Goal: Task Accomplishment & Management: Complete application form

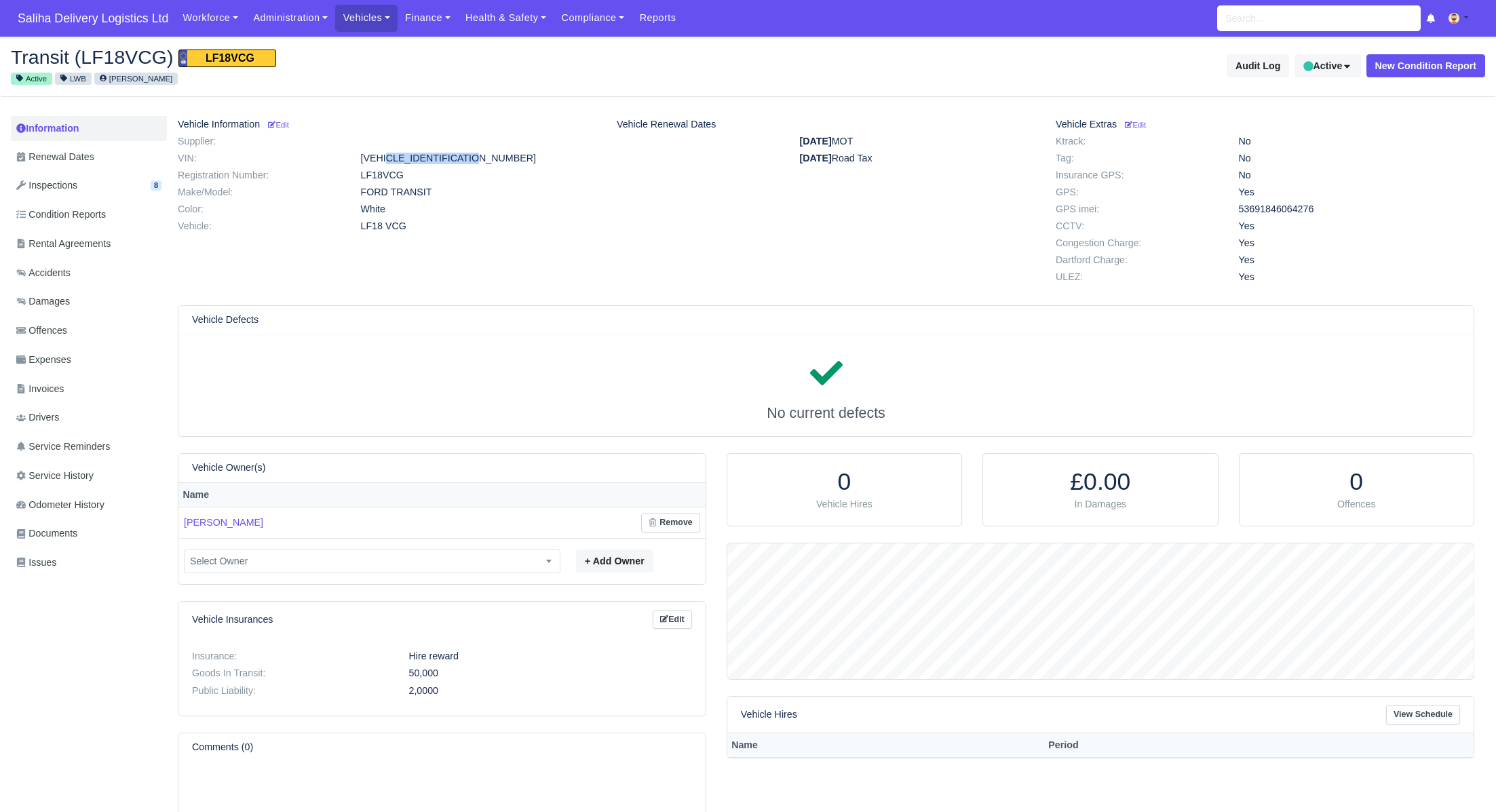
scroll to position [135, 746]
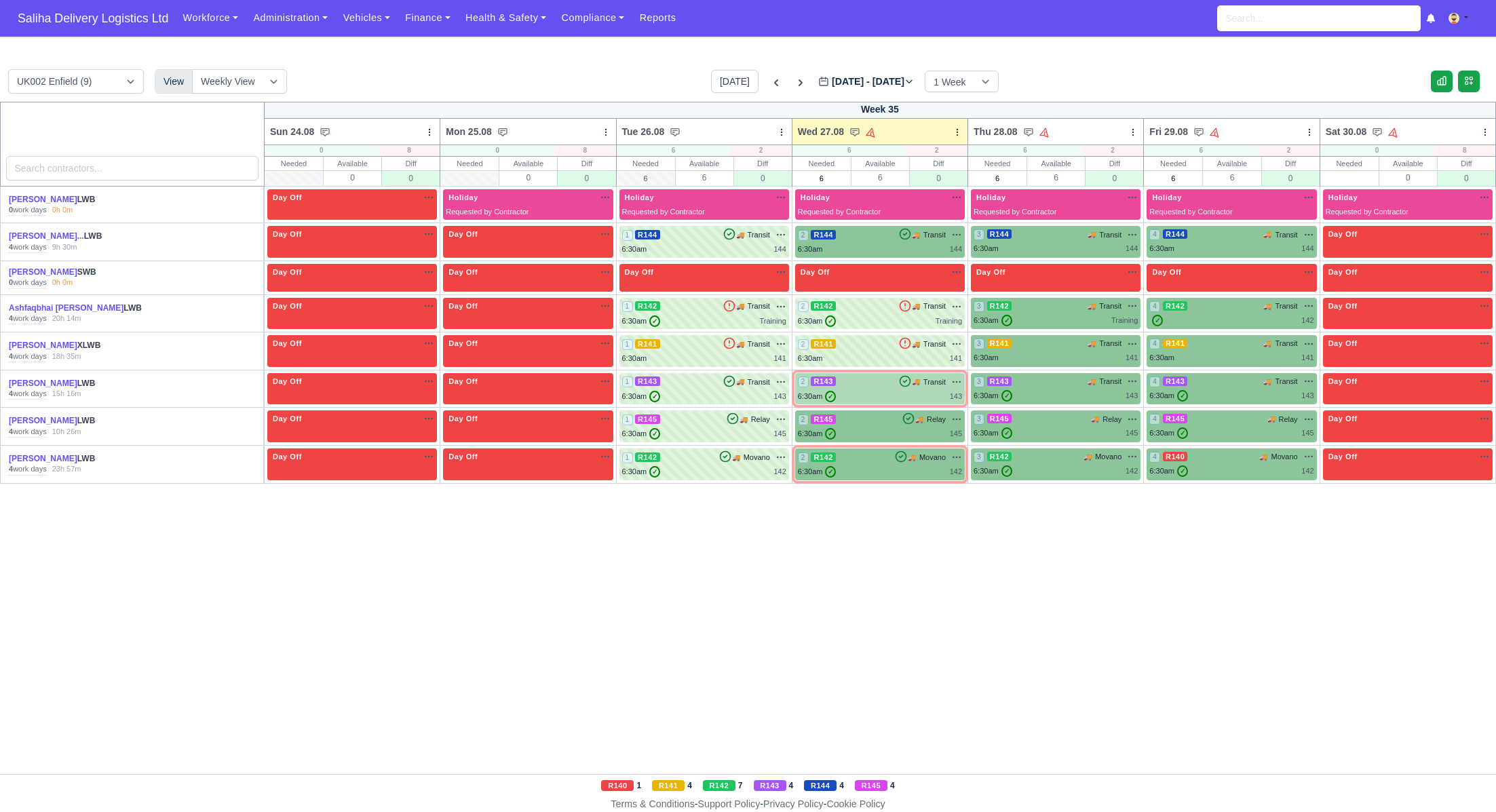
click at [877, 386] on div "2 R143 🚚 Transit" at bounding box center [880, 382] width 164 height 12
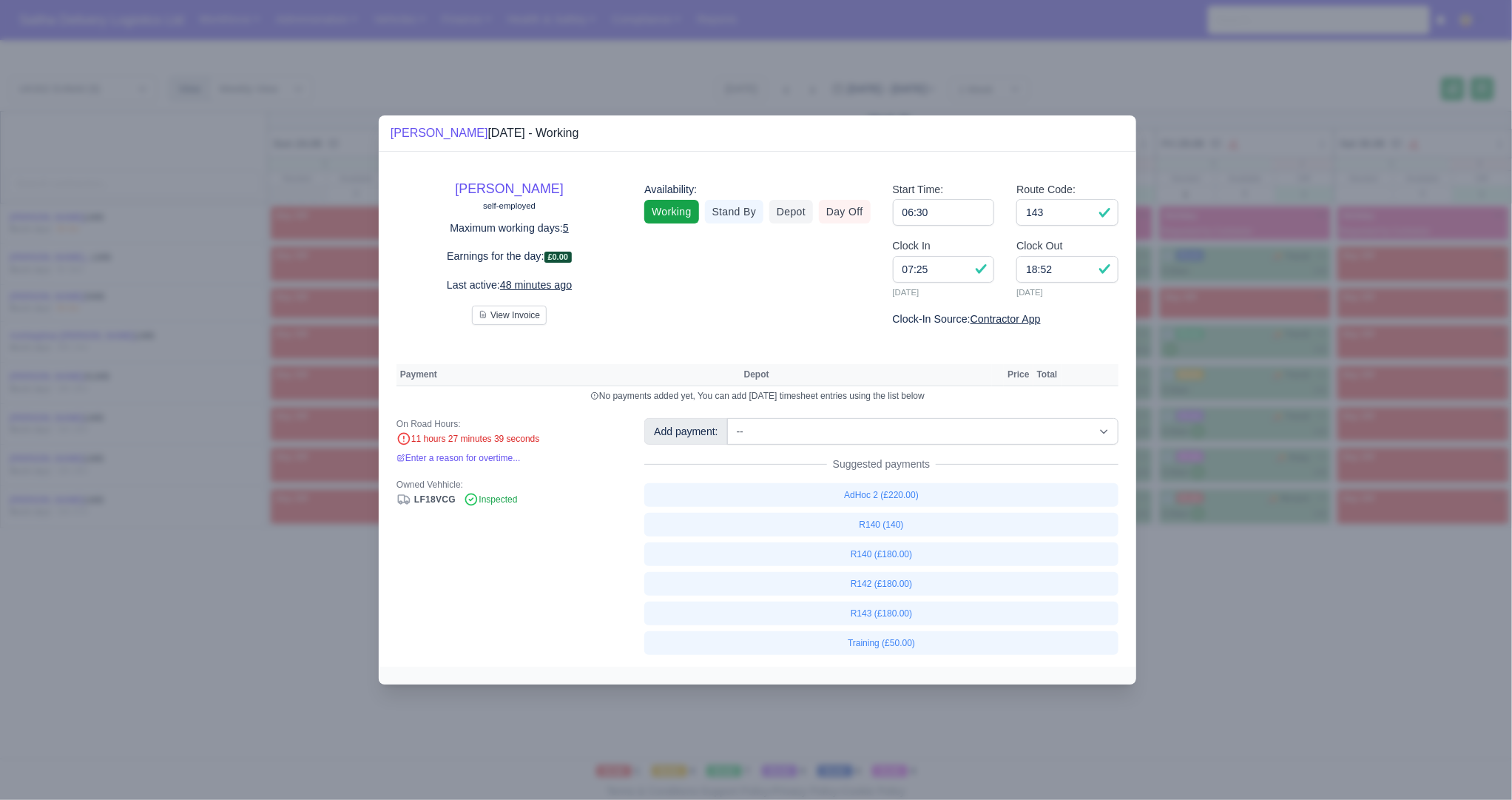
click at [1233, 612] on div at bounding box center [756, 400] width 1512 height 800
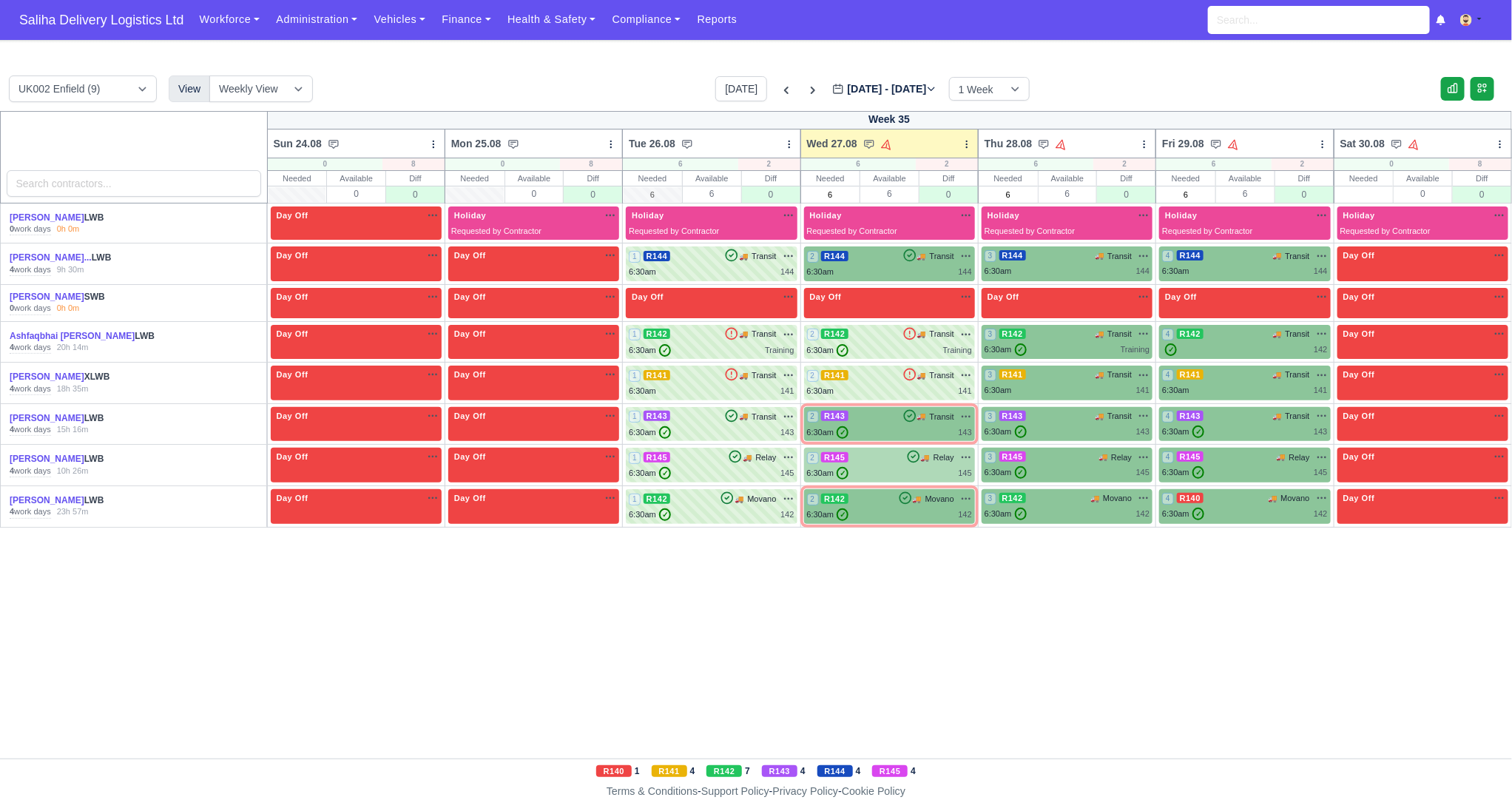
click at [891, 477] on div "6:30am ✓ 145" at bounding box center [889, 474] width 165 height 13
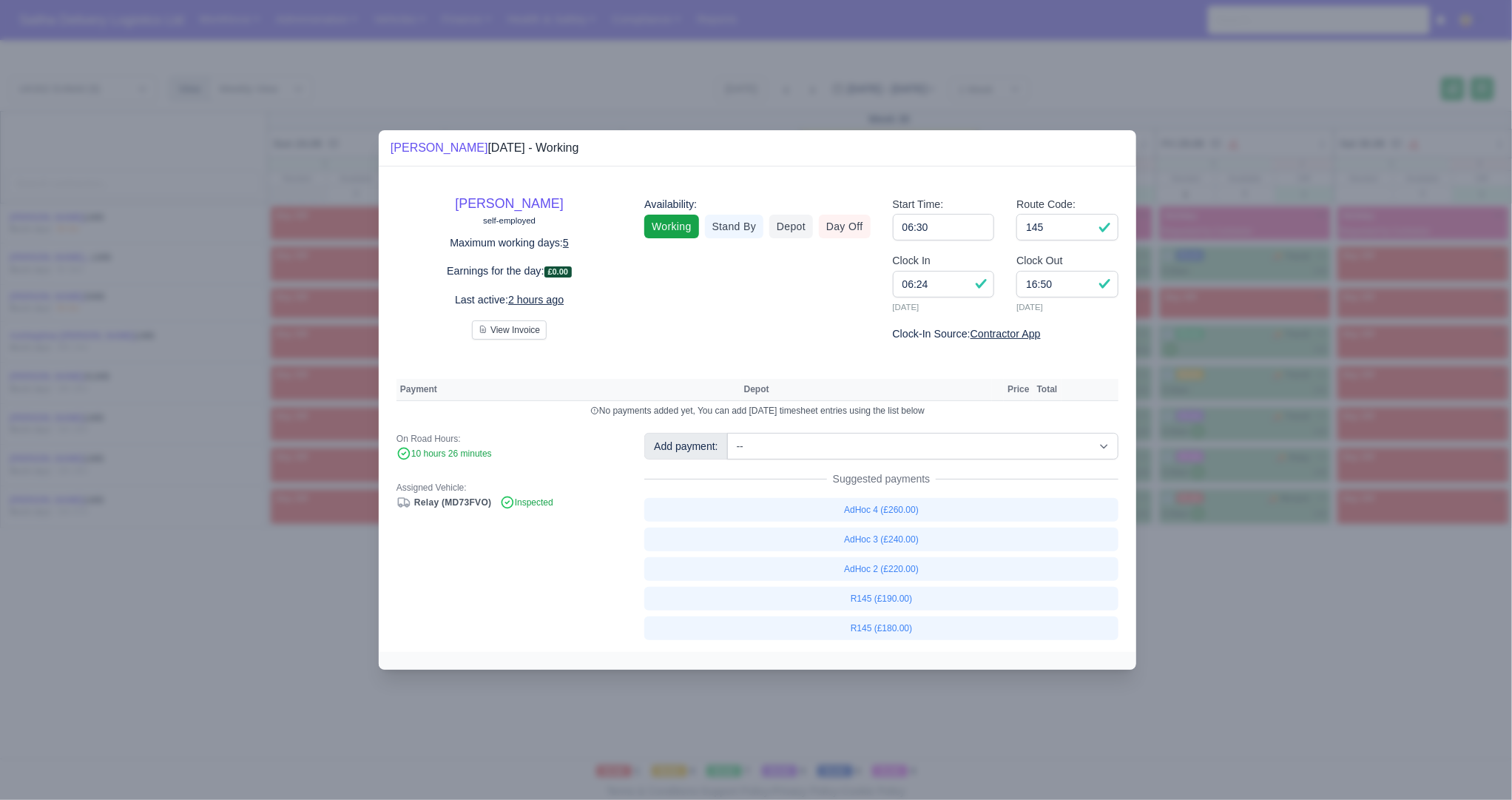
click at [1306, 599] on div at bounding box center [756, 400] width 1512 height 800
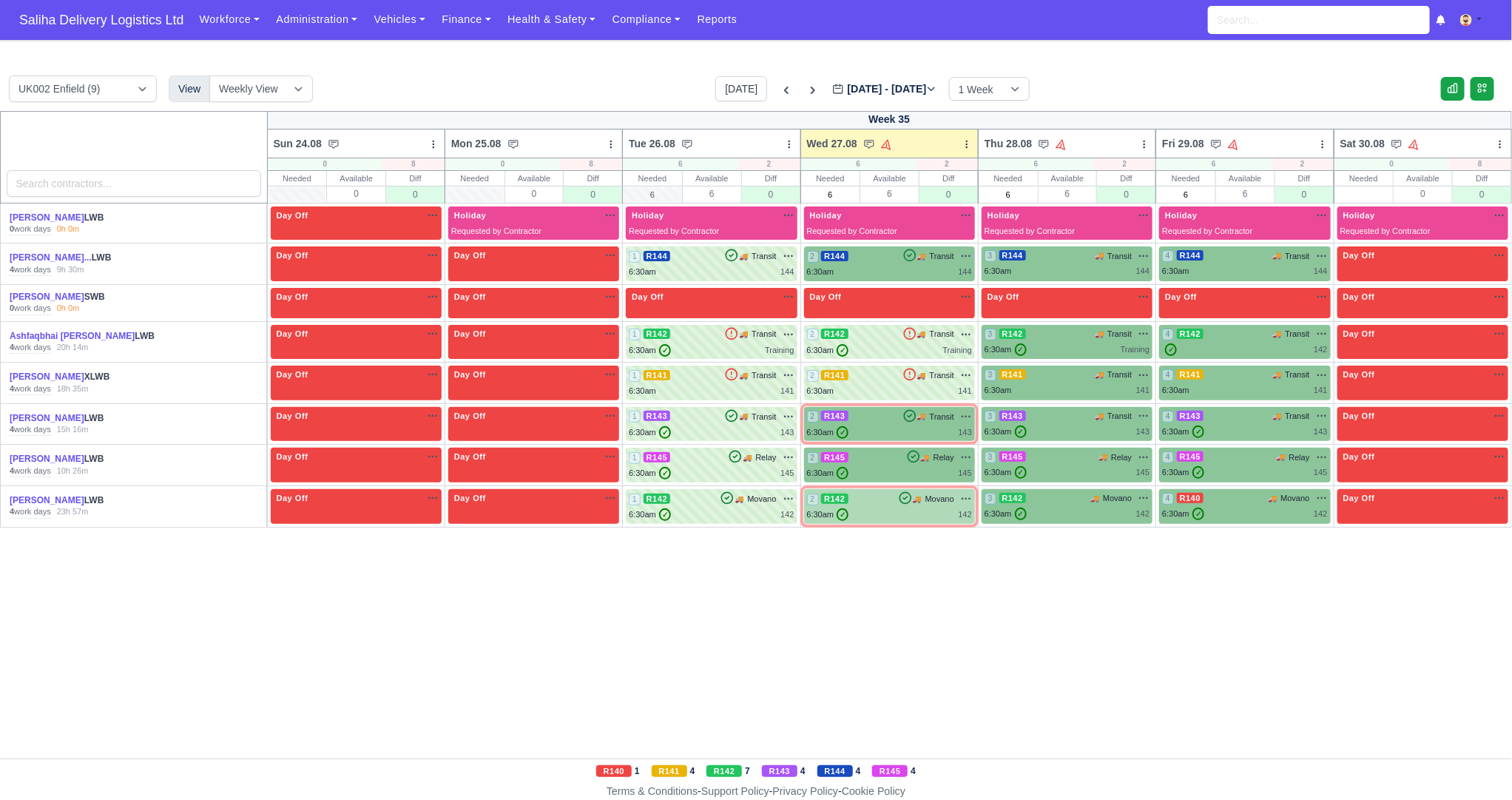
click at [890, 520] on div "2 R142 🚚" at bounding box center [889, 507] width 170 height 35
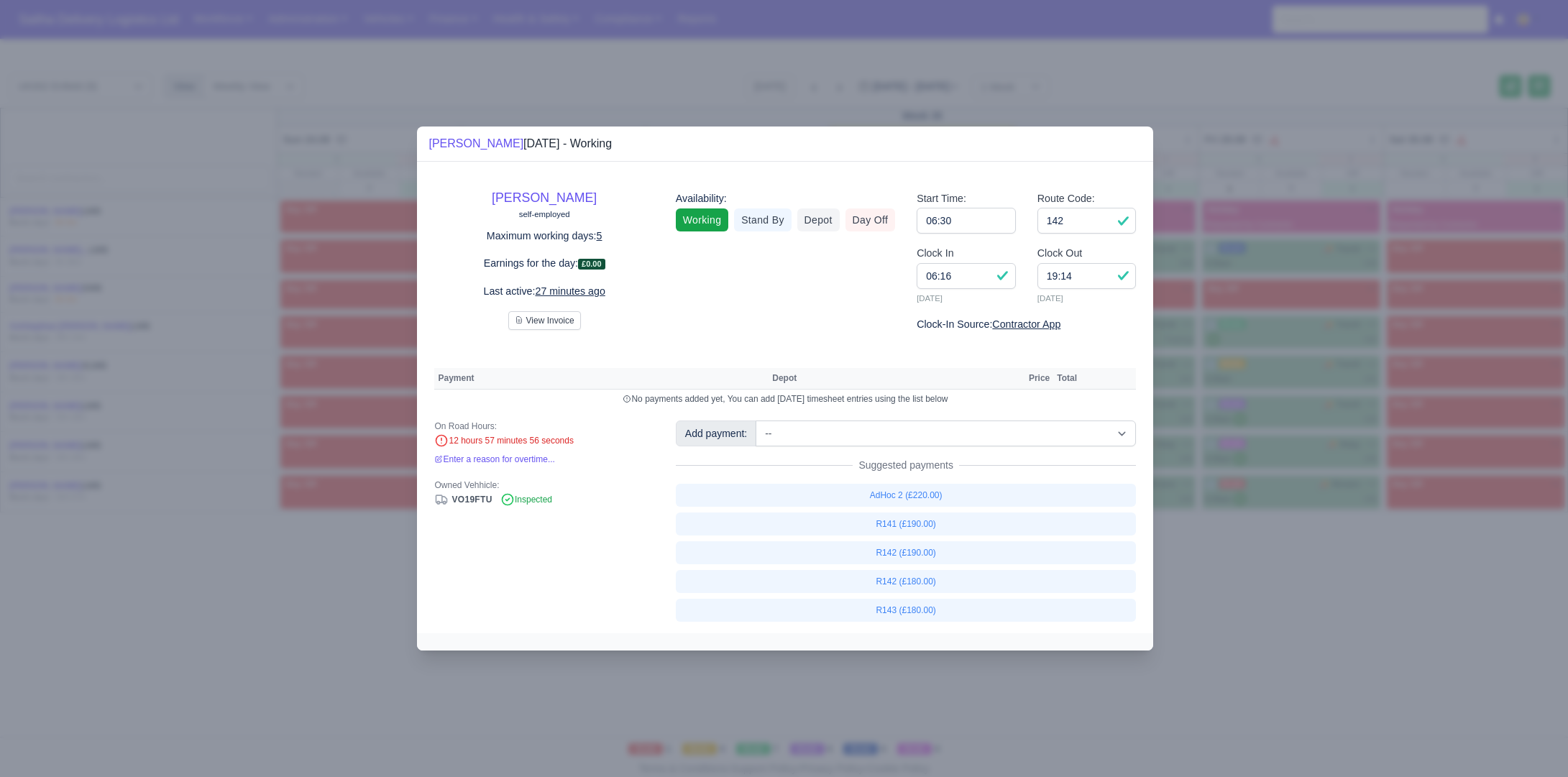
click at [276, 566] on div at bounding box center [784, 388] width 1568 height 777
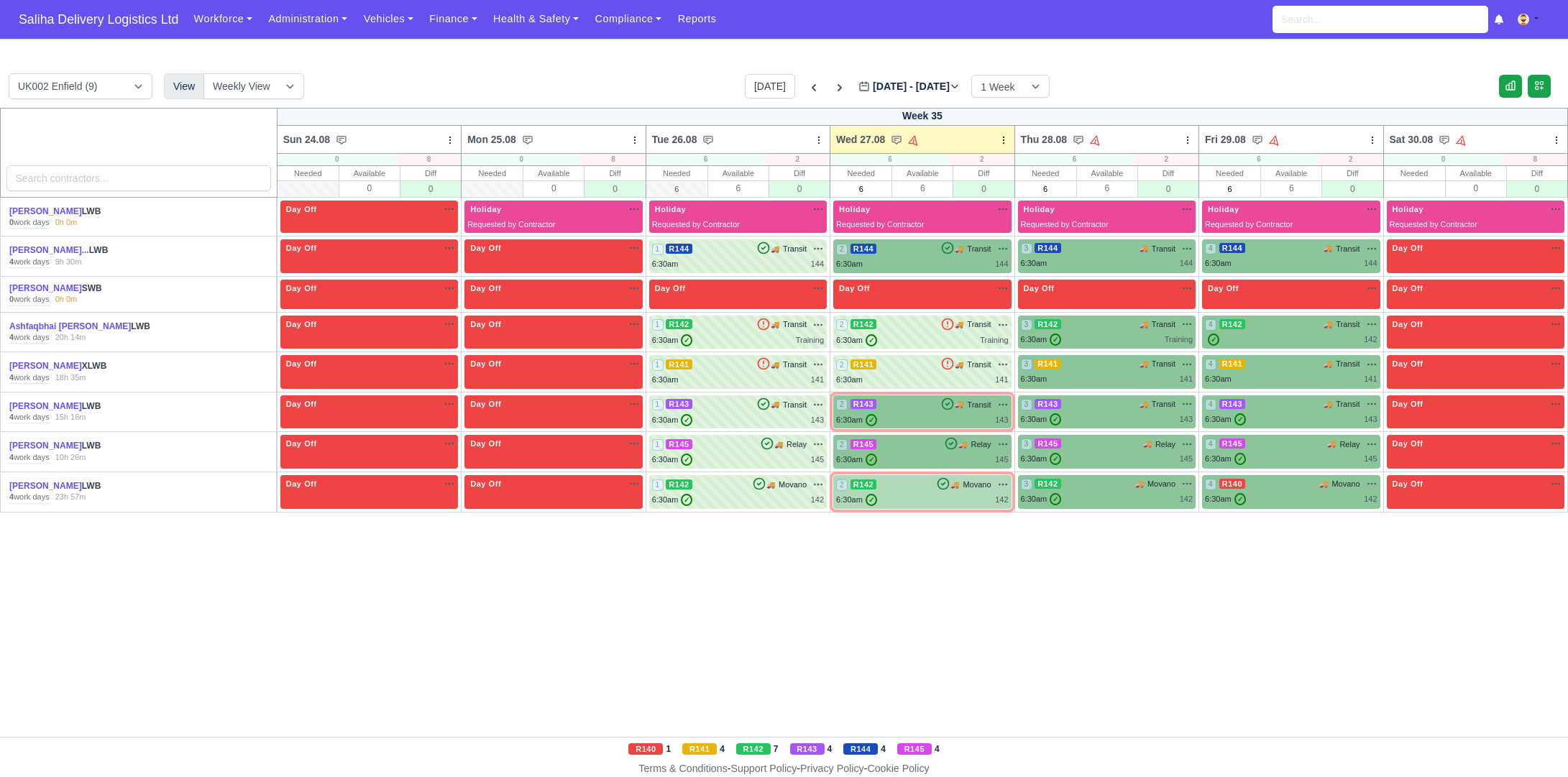
click at [910, 488] on div "2 R142 🚚 Movano" at bounding box center [922, 484] width 172 height 13
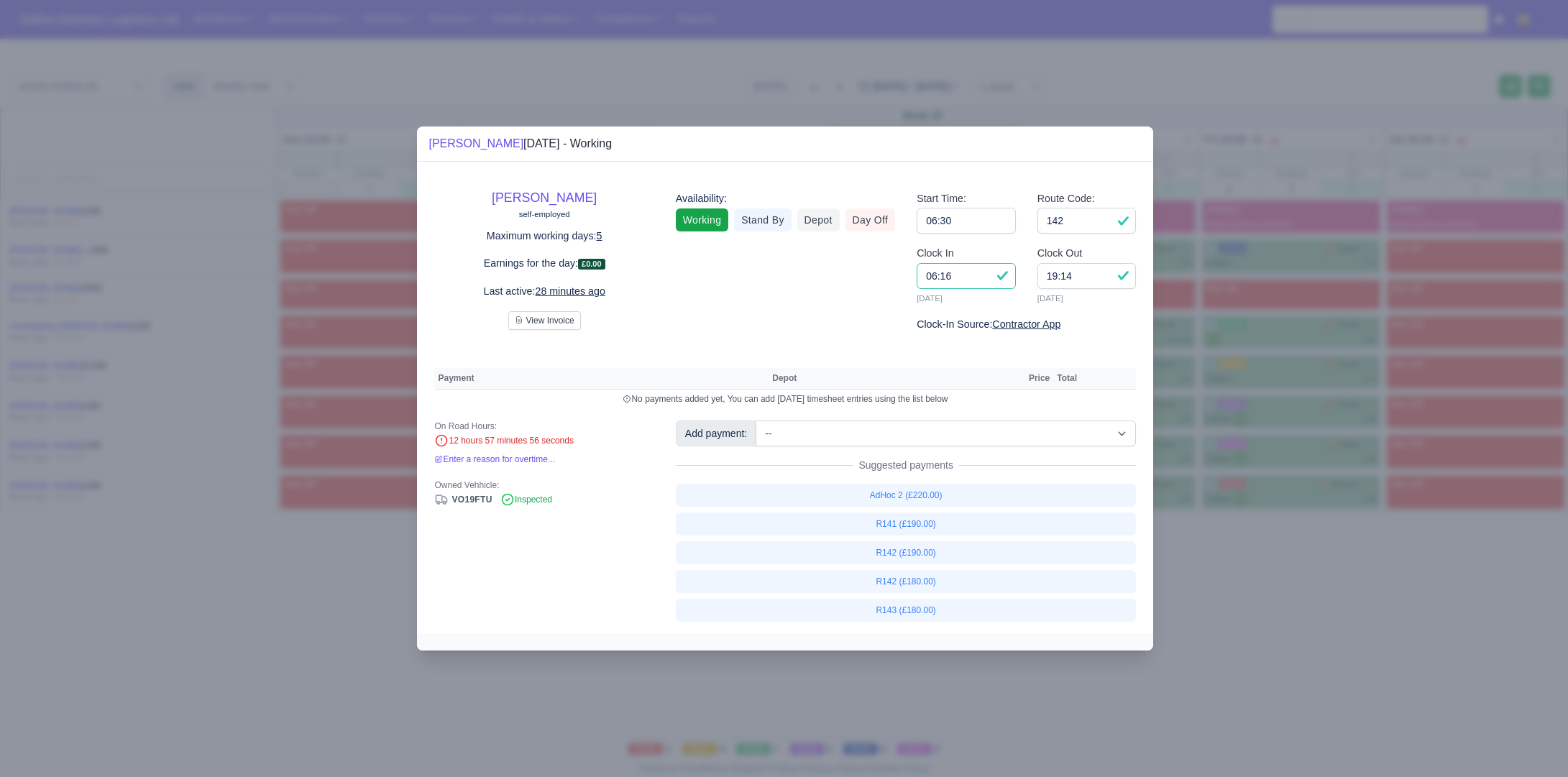
click at [964, 278] on input "06:16" at bounding box center [966, 276] width 99 height 26
type input "06:45"
drag, startPoint x: 1059, startPoint y: 276, endPoint x: 1033, endPoint y: 276, distance: 26.0
click at [1033, 276] on div "Clock Out 19:14 27/08/2025" at bounding box center [1087, 280] width 121 height 71
type input "18:00"
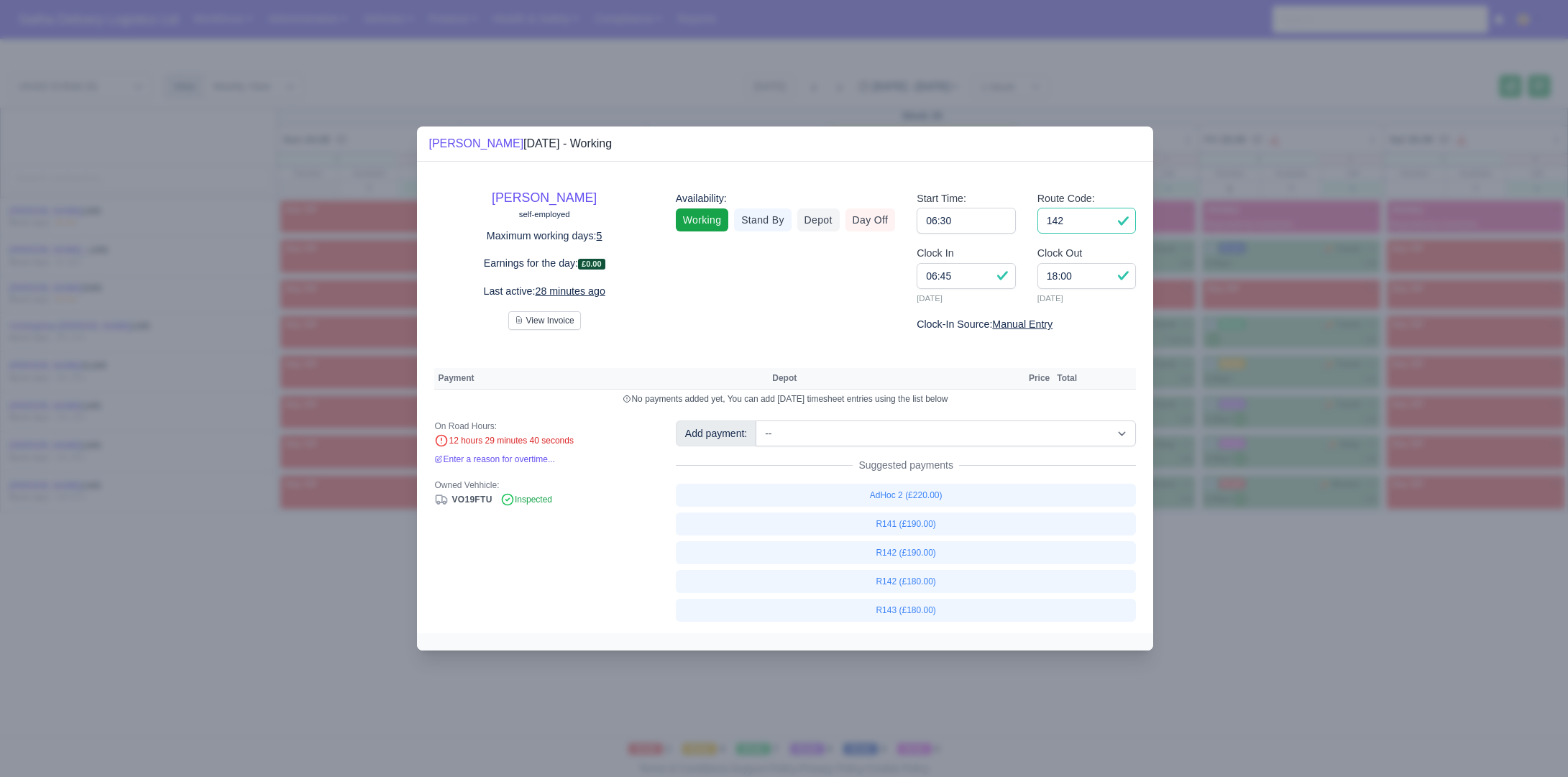
click at [1076, 218] on input "142" at bounding box center [1087, 220] width 99 height 26
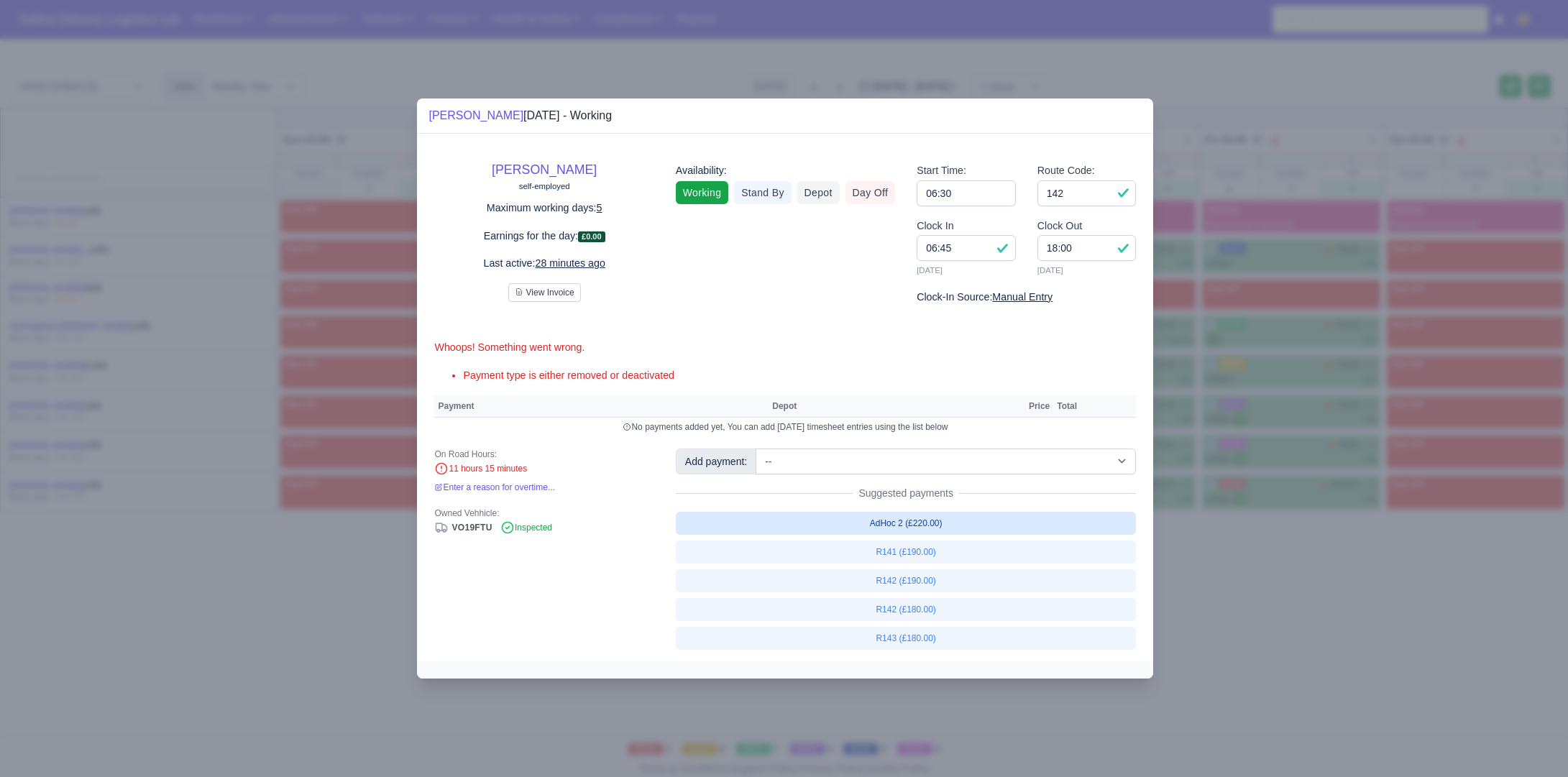
click at [932, 517] on link "AdHoc 2 (£220.00)" at bounding box center [906, 524] width 461 height 23
select select "1"
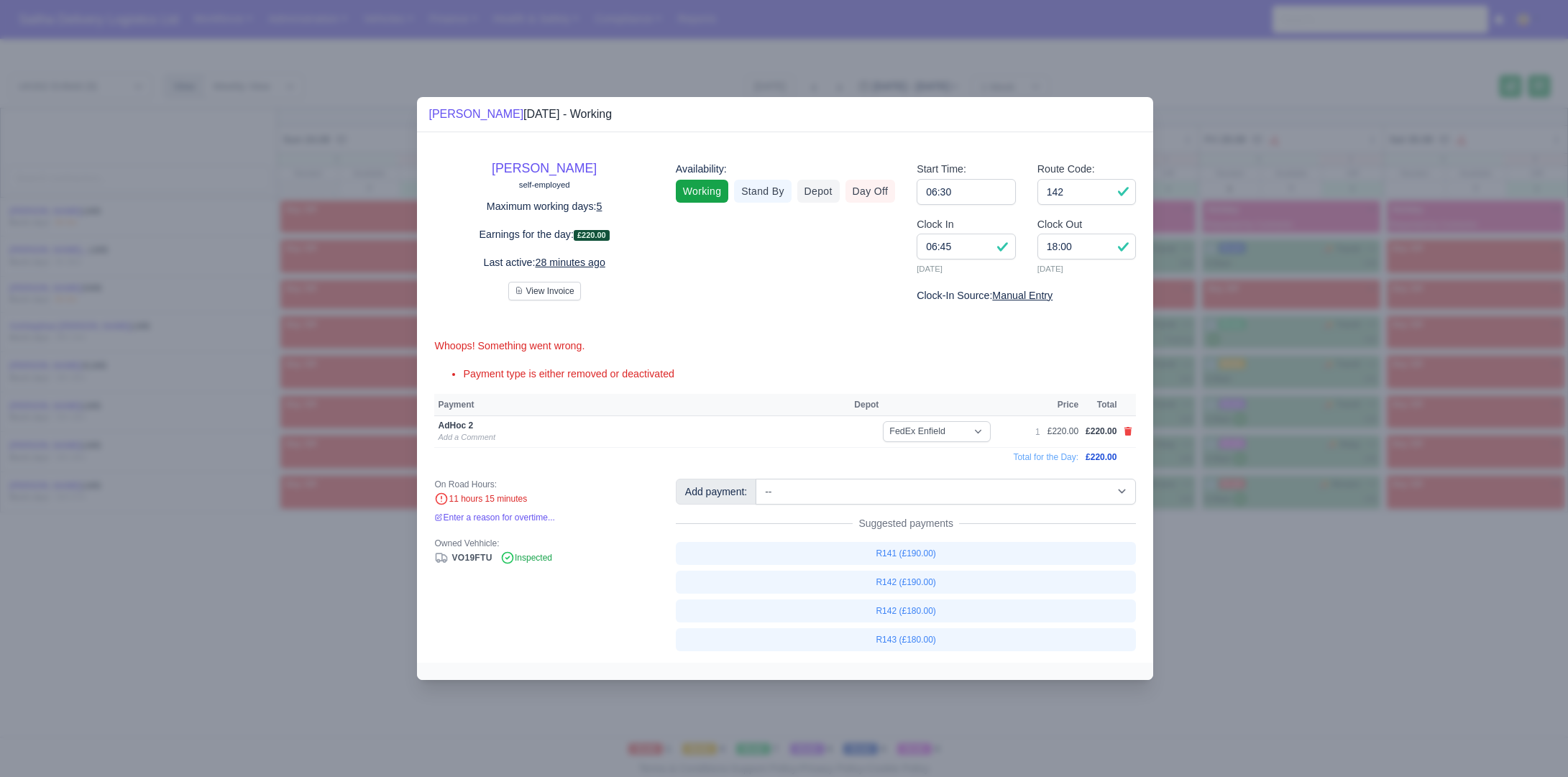
drag, startPoint x: 1342, startPoint y: 618, endPoint x: 1206, endPoint y: 534, distance: 159.8
click at [1342, 618] on div at bounding box center [784, 388] width 1568 height 777
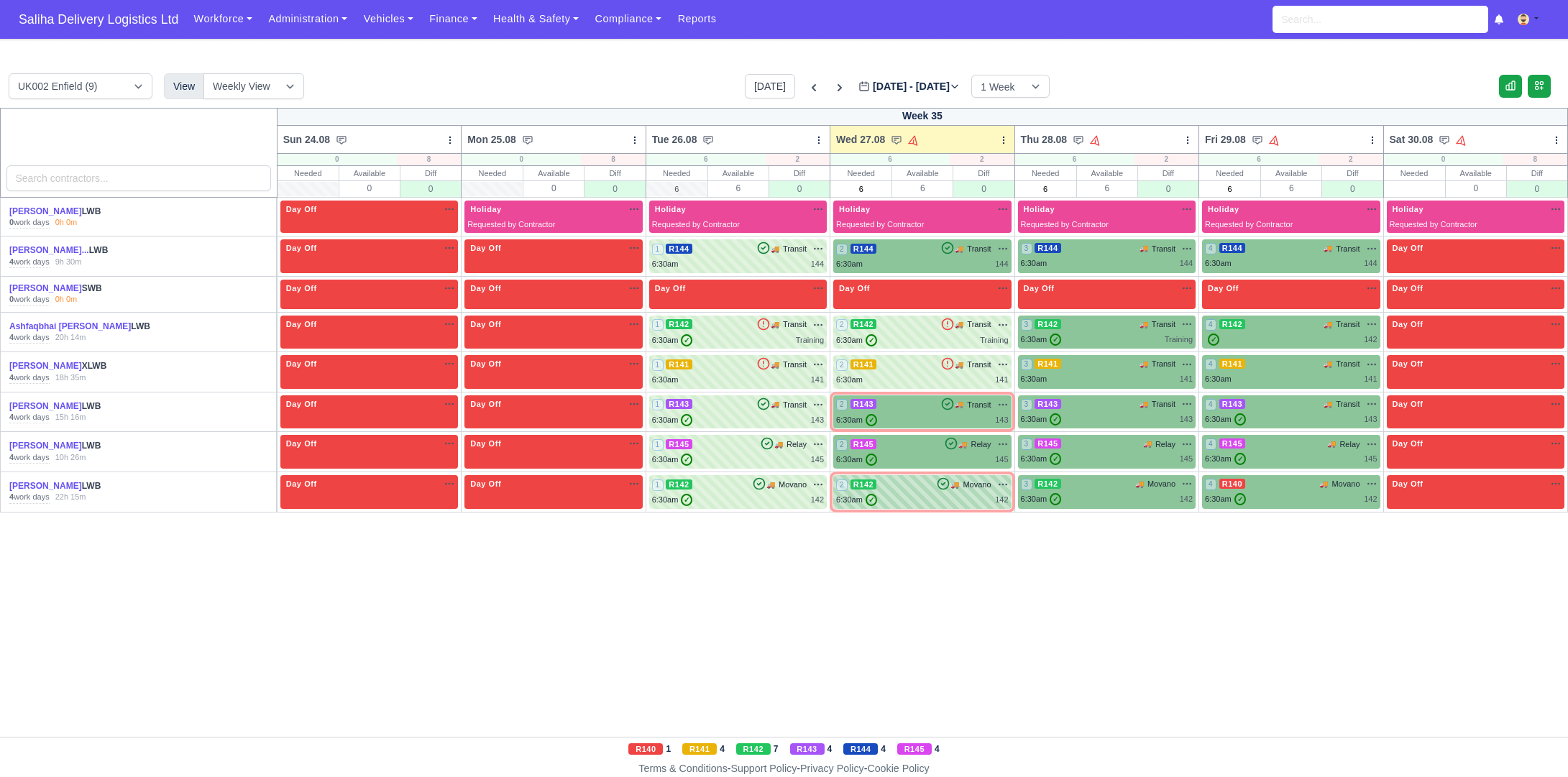
click at [971, 500] on div "6:30am ✓ 142" at bounding box center [922, 500] width 172 height 13
click at [933, 494] on div "6:30am ✓ 142" at bounding box center [922, 500] width 172 height 13
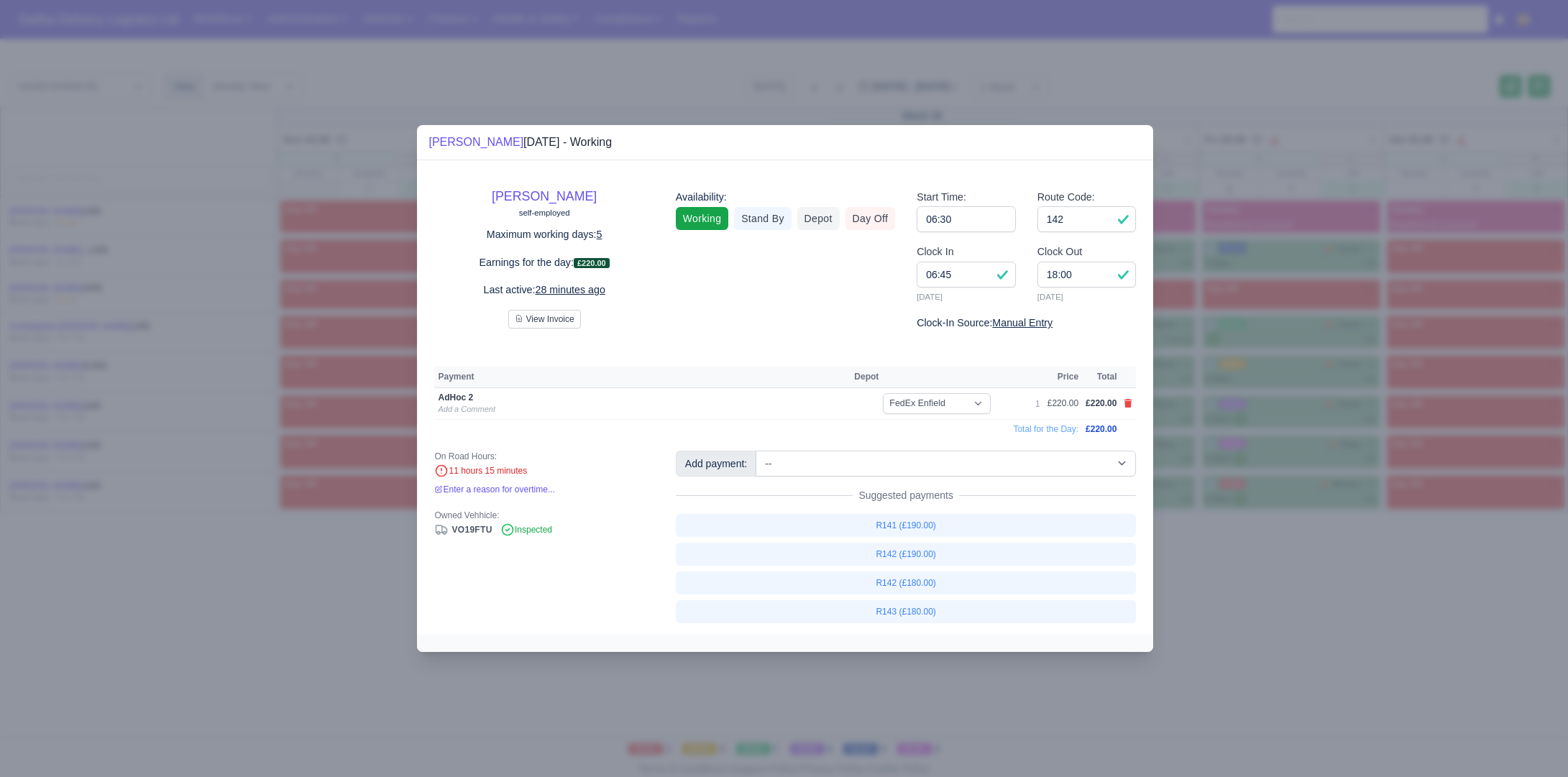
click at [870, 495] on span "Suggested payments" at bounding box center [905, 495] width 107 height 14
click at [1077, 274] on input "18:00" at bounding box center [1087, 274] width 99 height 26
type input "18:45"
drag, startPoint x: 1252, startPoint y: 569, endPoint x: 1239, endPoint y: 563, distance: 14.3
click at [1252, 569] on div at bounding box center [784, 388] width 1568 height 777
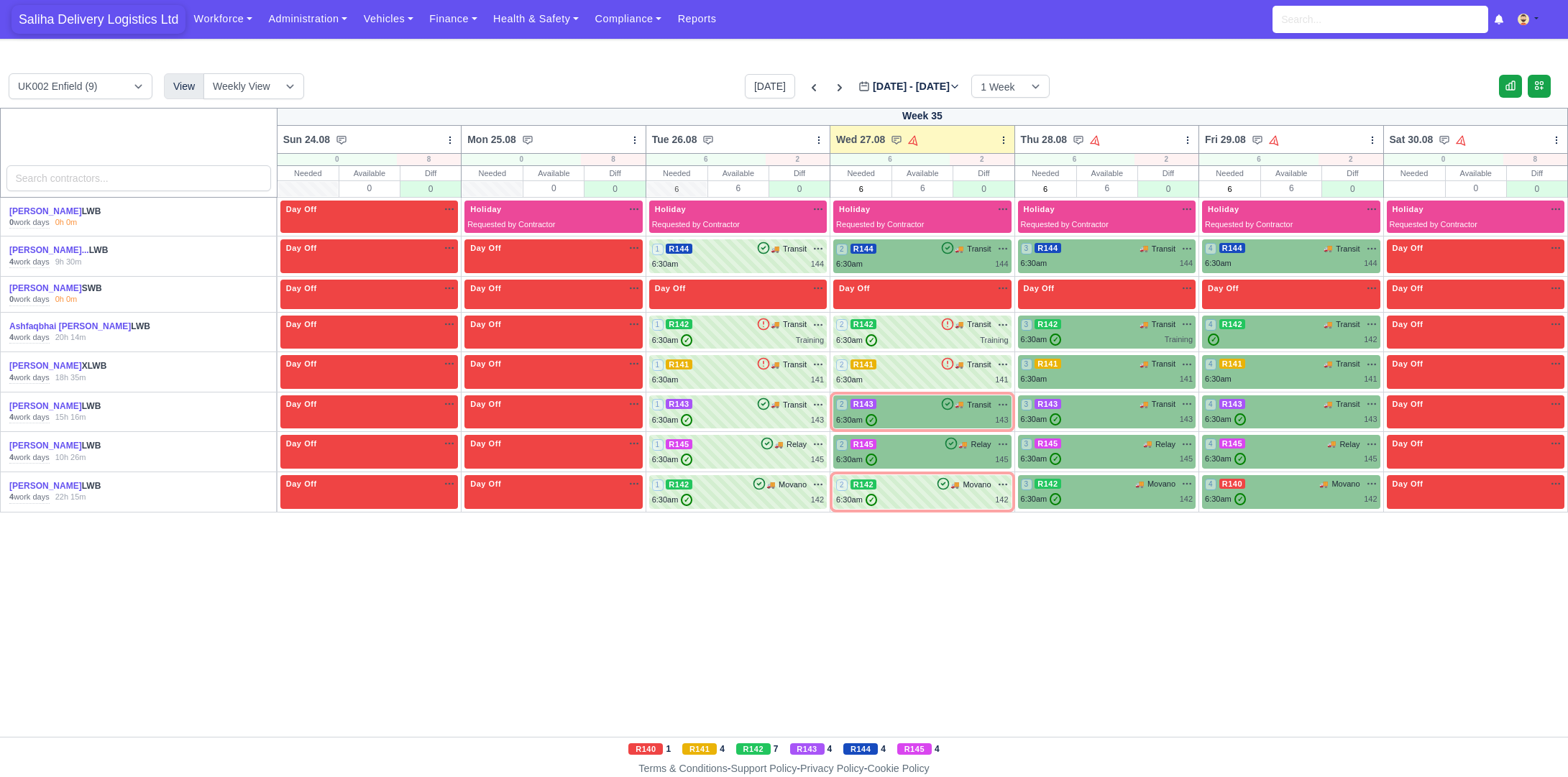
click at [82, 19] on span "Saliha Delivery Logistics Ltd" at bounding box center [99, 20] width 174 height 29
click at [903, 494] on div "6:30am ✓ 142" at bounding box center [922, 500] width 172 height 13
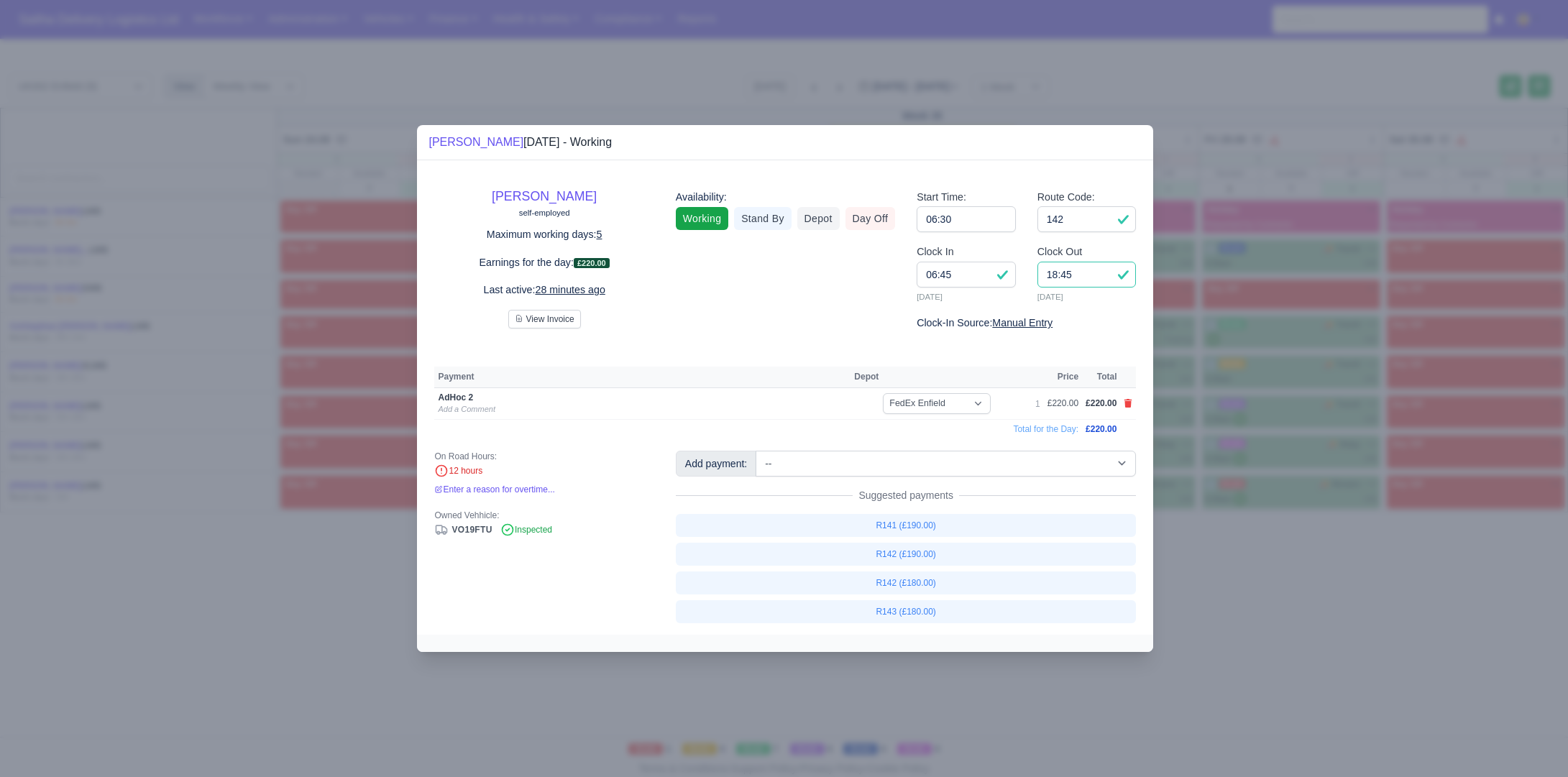
click at [1075, 278] on input "18:45" at bounding box center [1087, 274] width 99 height 26
type input "1"
type input "17:45"
click at [1078, 221] on input "142" at bounding box center [1087, 218] width 99 height 26
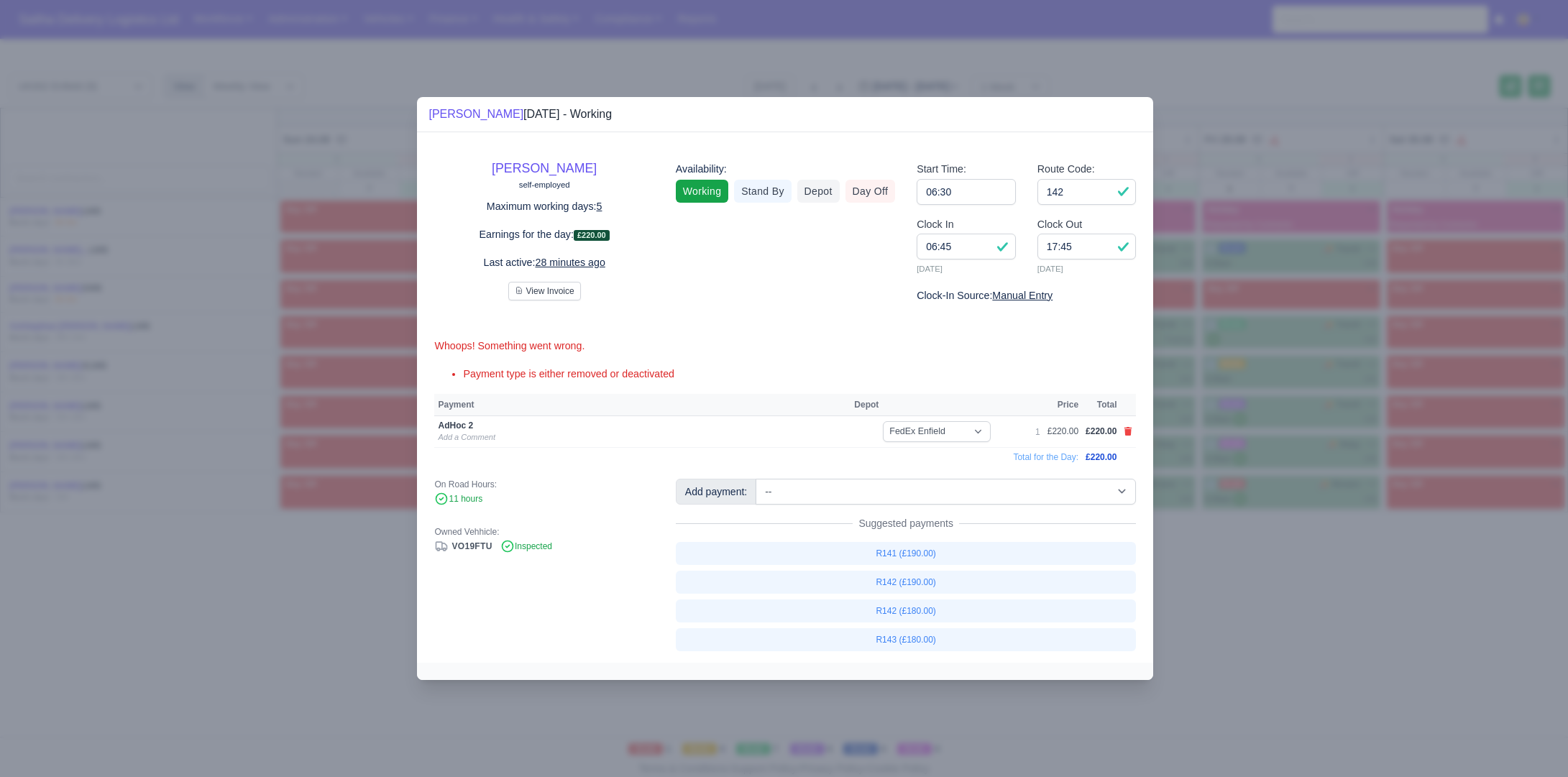
drag, startPoint x: 1312, startPoint y: 685, endPoint x: 1252, endPoint y: 653, distance: 68.0
click at [1296, 676] on div at bounding box center [784, 388] width 1568 height 777
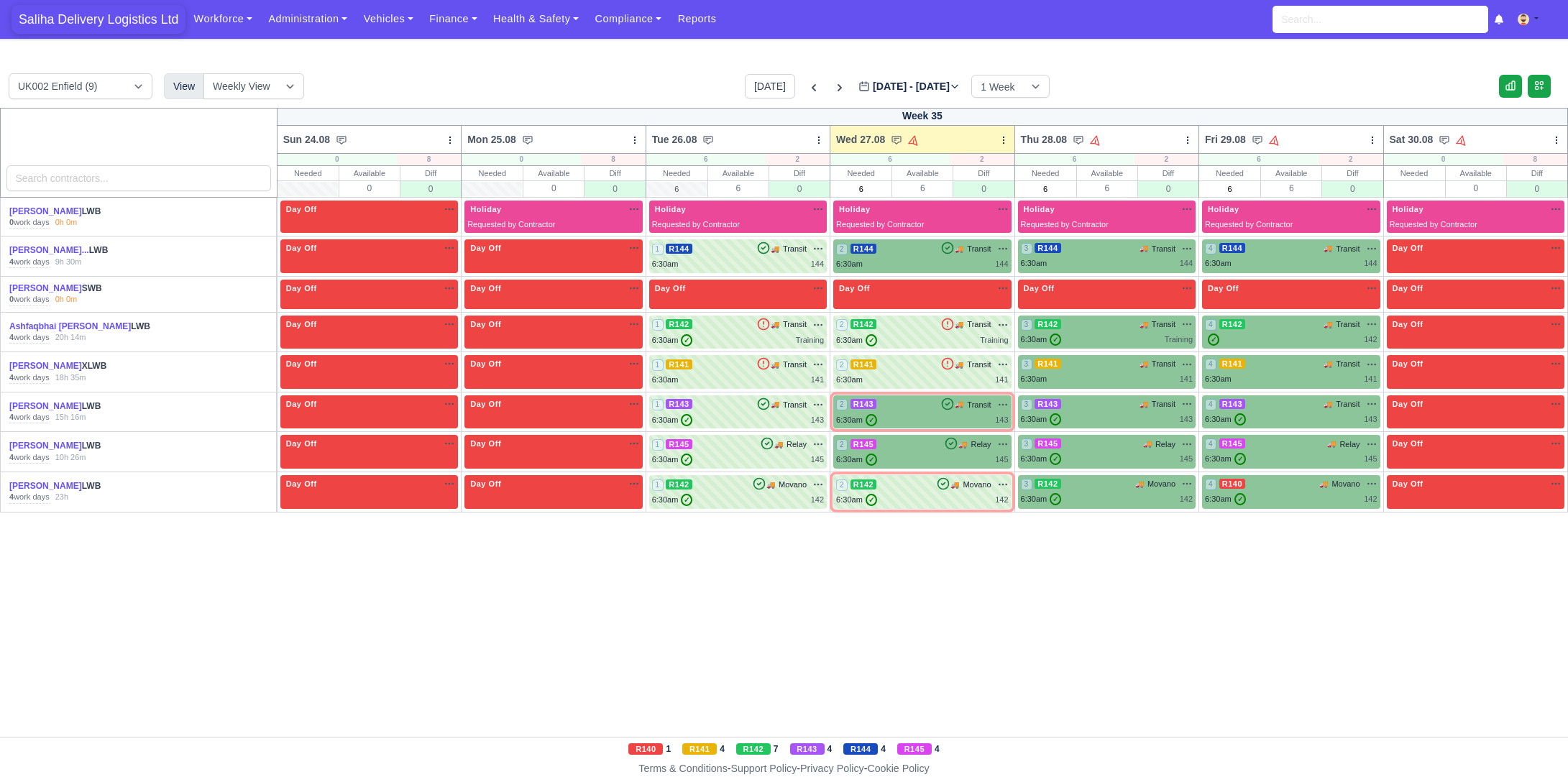
click at [117, 21] on span "Saliha Delivery Logistics Ltd" at bounding box center [99, 20] width 174 height 29
click at [133, 18] on span "Saliha Delivery Logistics Ltd" at bounding box center [99, 20] width 174 height 29
click at [927, 504] on div "6:30am ✓ 142" at bounding box center [922, 500] width 172 height 13
click at [917, 411] on div "2 R143 🚚 Transit" at bounding box center [922, 412] width 172 height 28
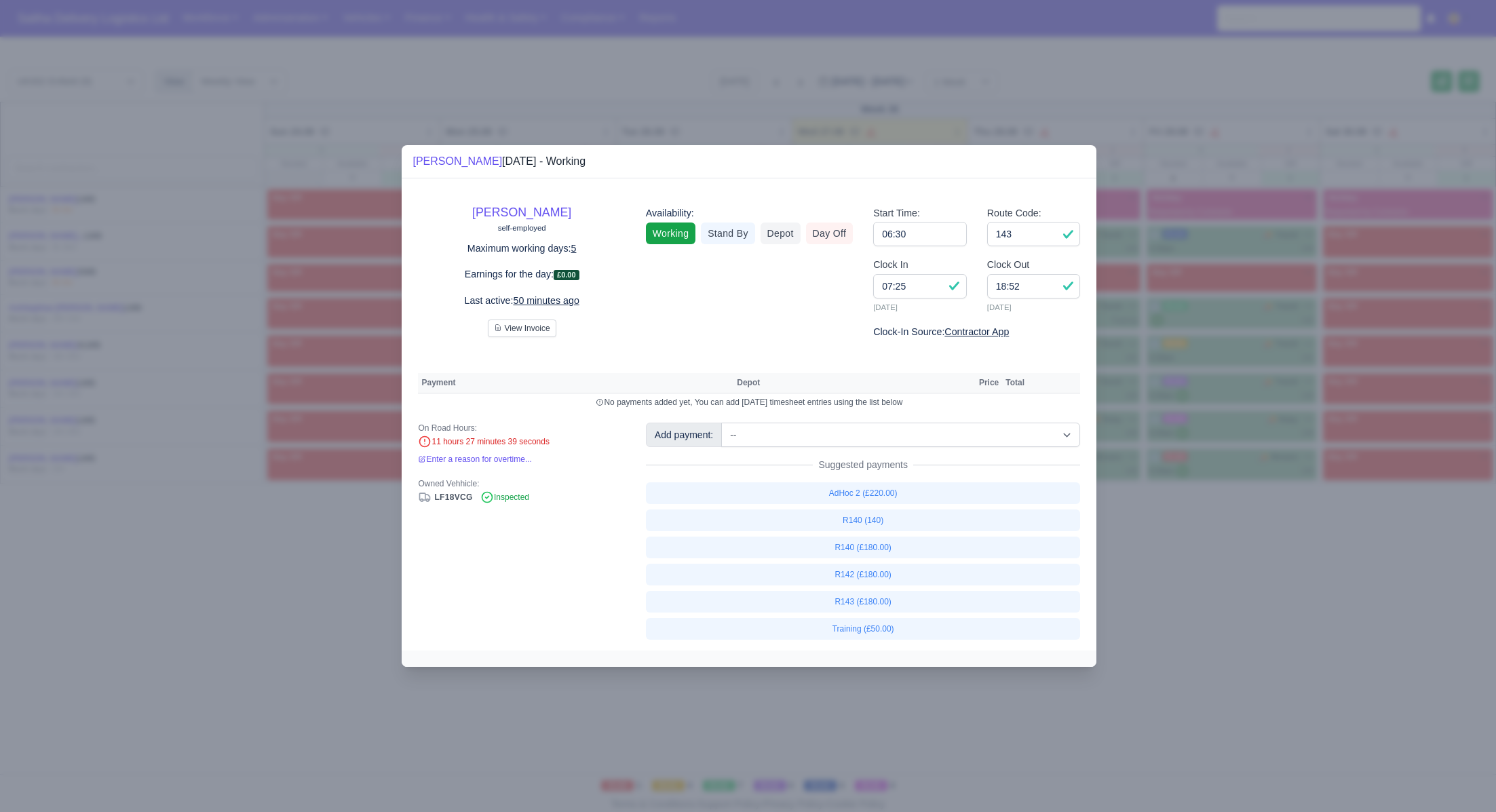
click at [341, 157] on div at bounding box center [748, 406] width 1496 height 812
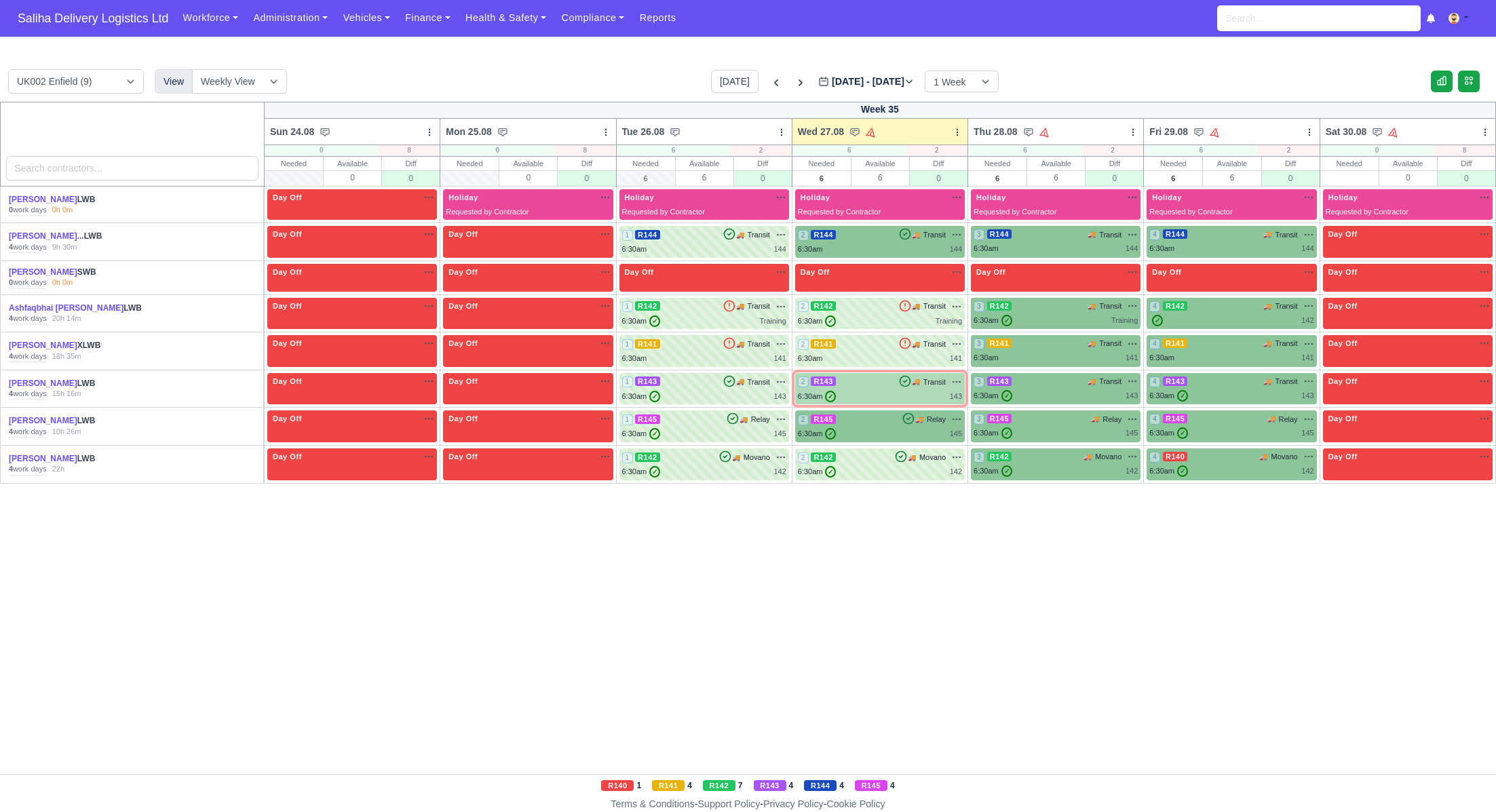
click at [859, 387] on div "2 R143 🚚 Transit" at bounding box center [880, 382] width 164 height 12
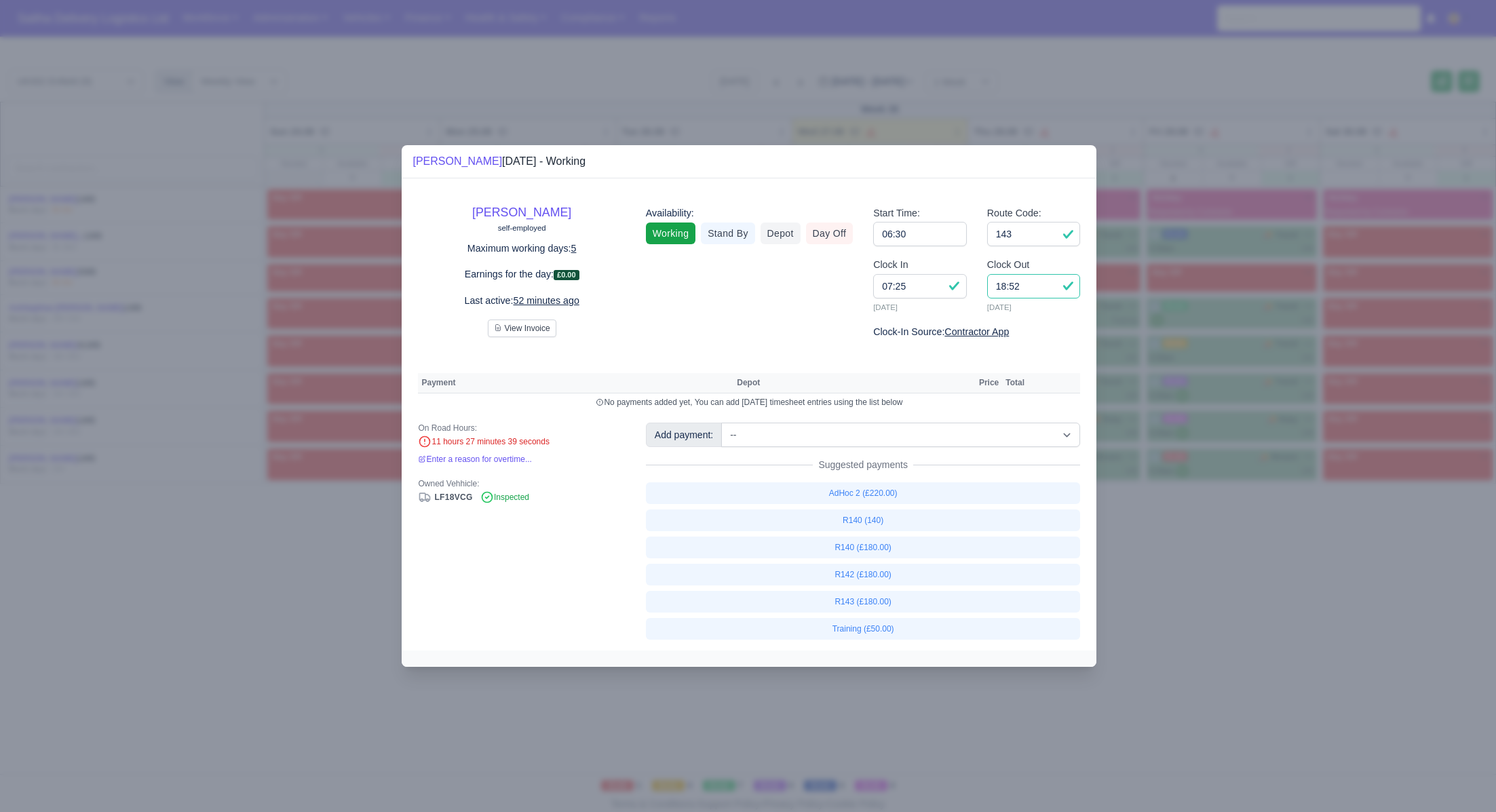
click at [1044, 292] on input "18:52" at bounding box center [1034, 286] width 94 height 25
type input "1"
type input "17:00"
drag, startPoint x: 925, startPoint y: 290, endPoint x: 859, endPoint y: 283, distance: 66.4
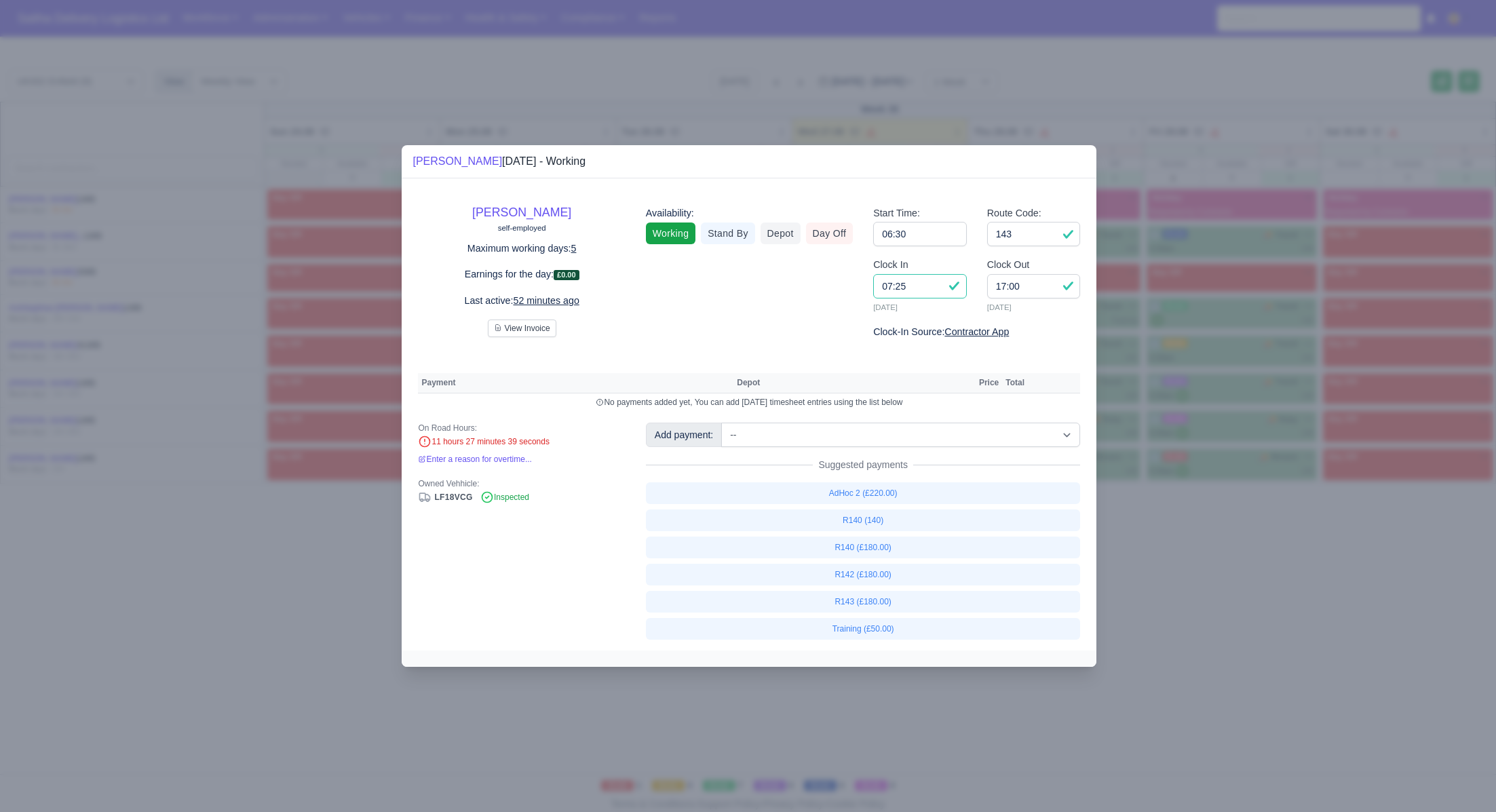
click at [859, 283] on div "Lloyd Barwuah self-employed Maximum working days: 5 Earnings for the day: £0.00…" at bounding box center [750, 267] width 683 height 146
type input "06:30"
click at [1016, 244] on input "143" at bounding box center [1034, 234] width 94 height 25
click at [1170, 538] on div at bounding box center [748, 406] width 1496 height 812
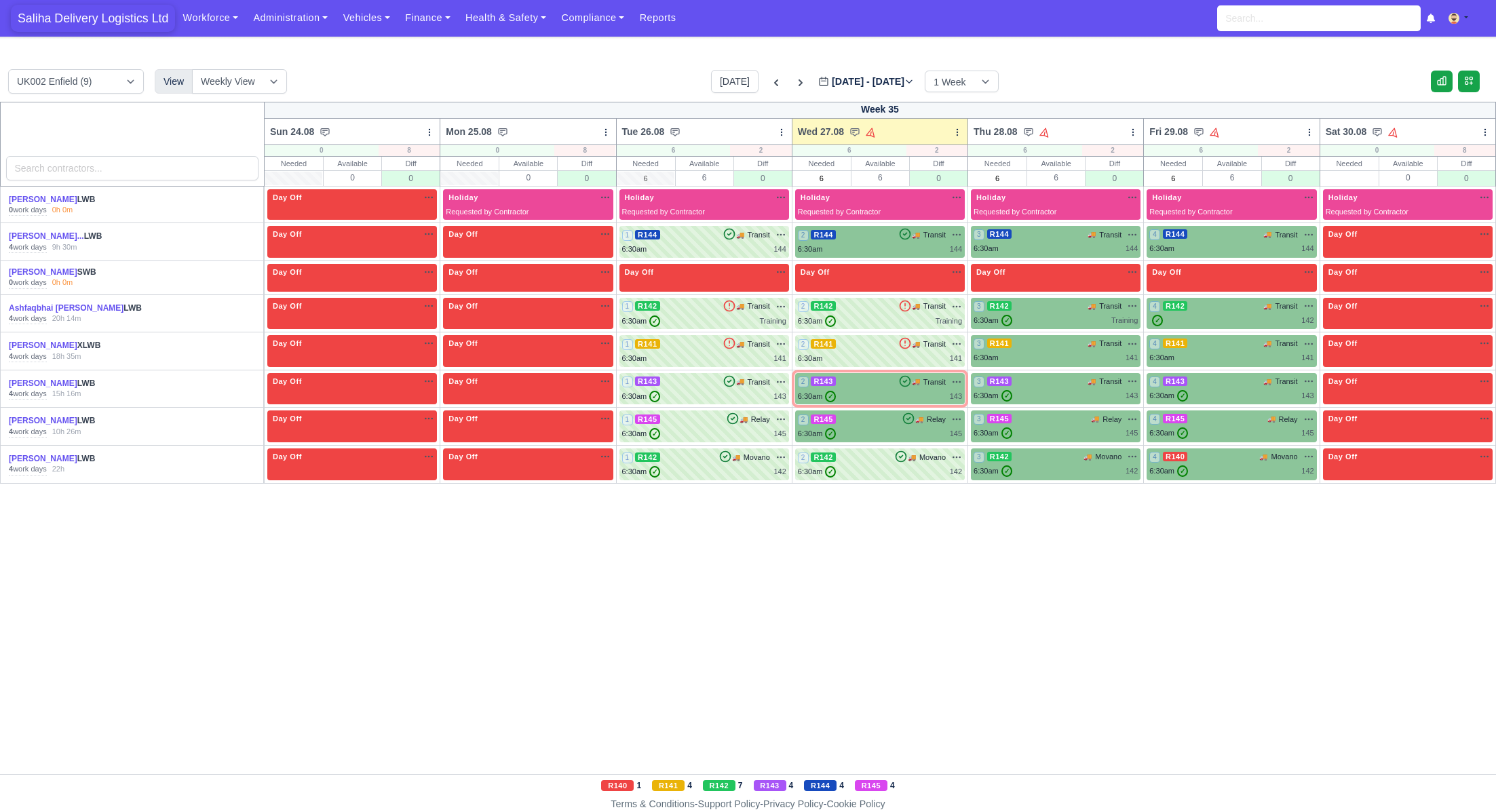
click at [46, 19] on span "Saliha Delivery Logistics Ltd" at bounding box center [93, 19] width 164 height 27
click at [885, 398] on div "6:30am ✓ 143" at bounding box center [880, 396] width 164 height 12
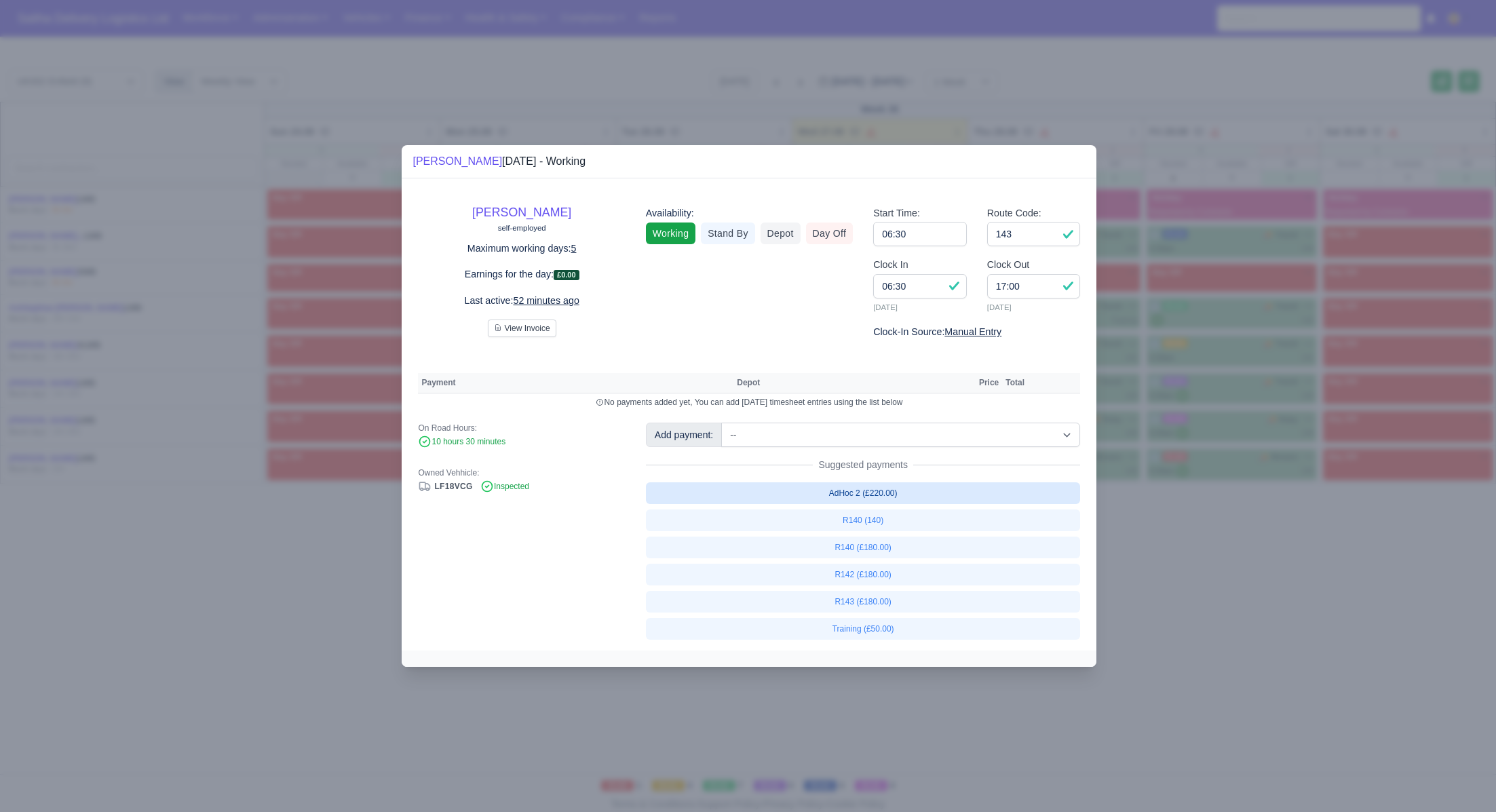
click at [883, 492] on link "AdHoc 2 (£220.00)" at bounding box center [863, 493] width 435 height 22
select select "1"
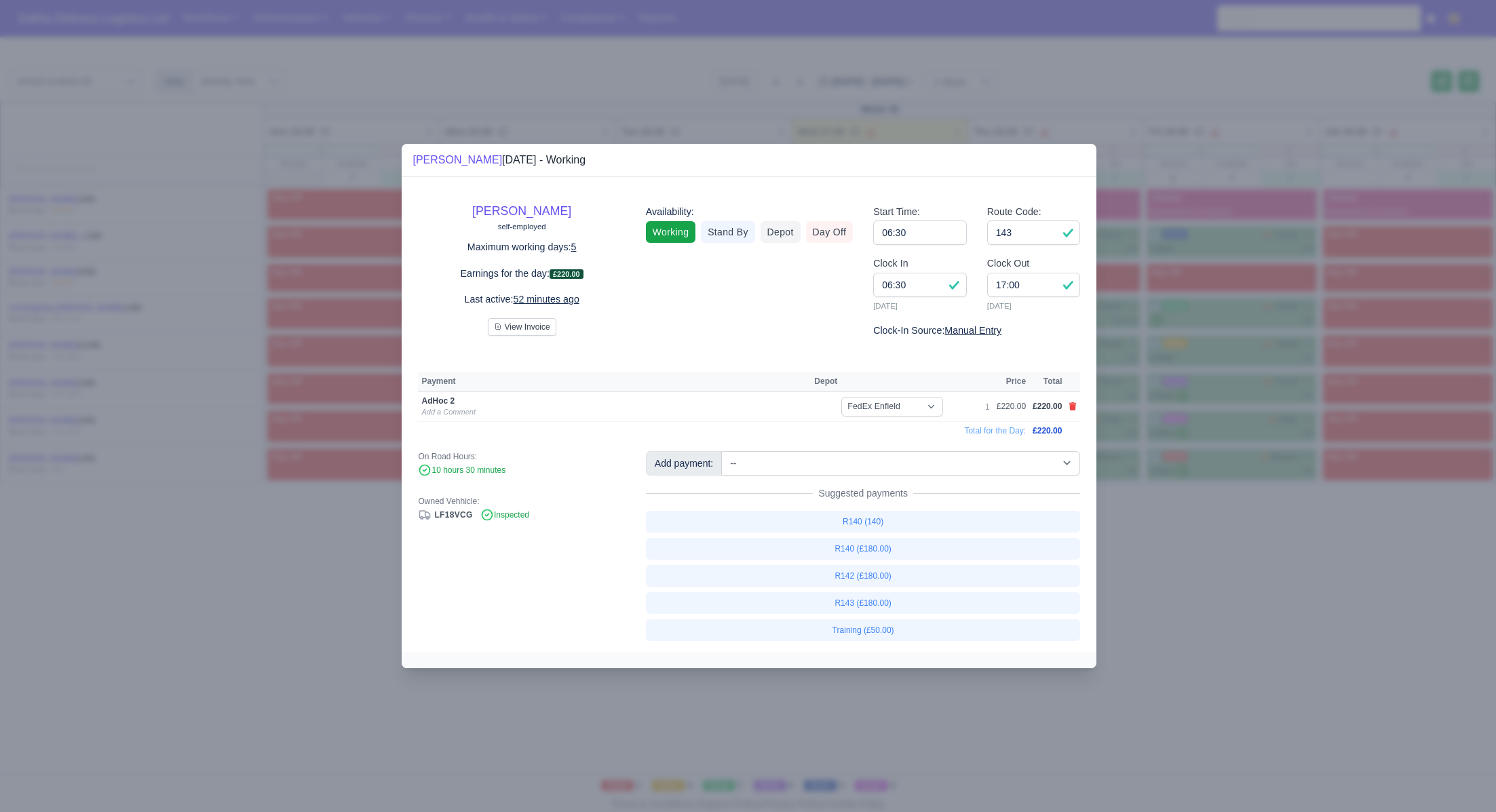
click at [1278, 573] on div at bounding box center [748, 406] width 1496 height 812
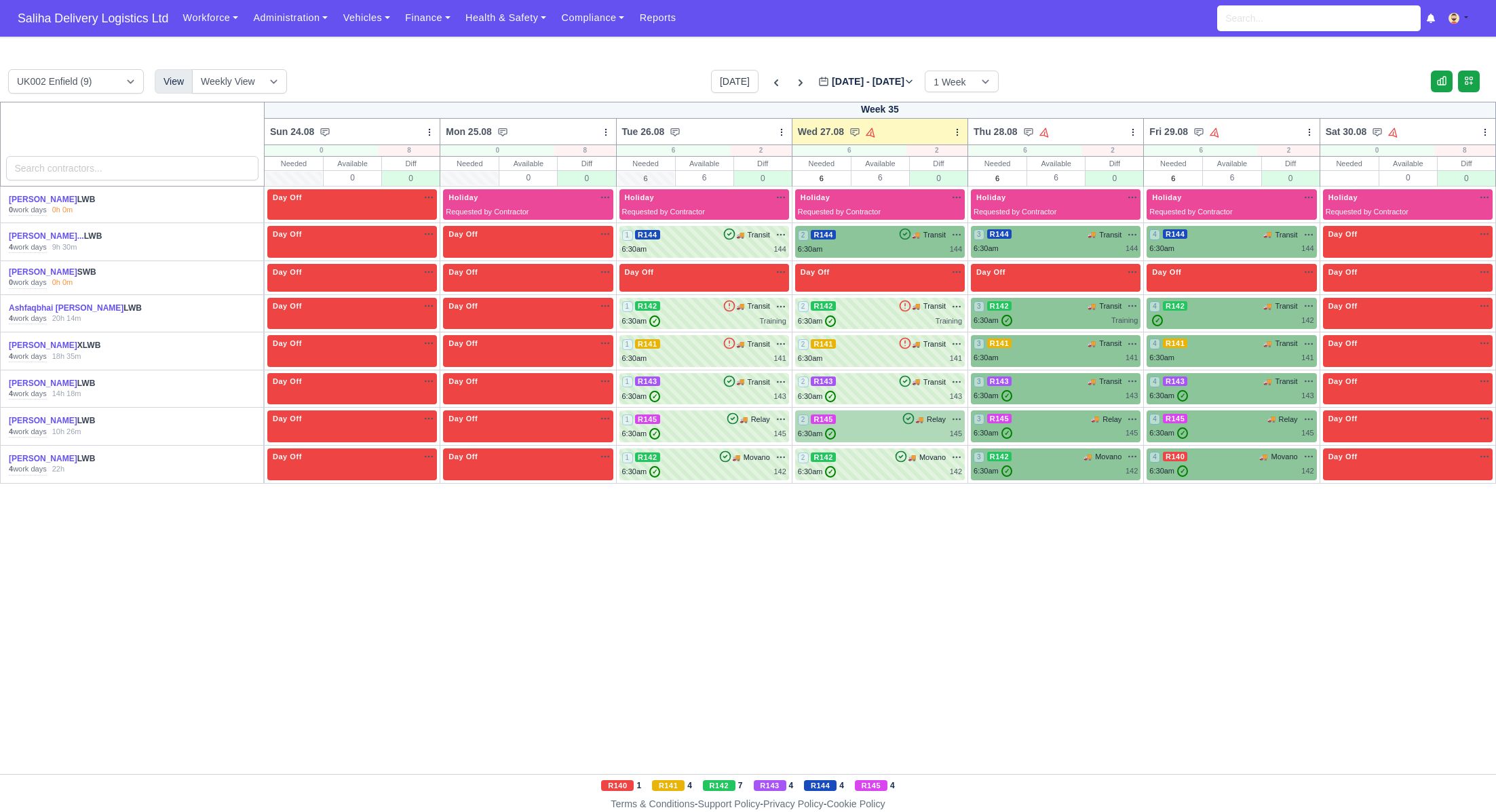
click at [870, 430] on div "6:30am ✓ 145" at bounding box center [880, 434] width 164 height 12
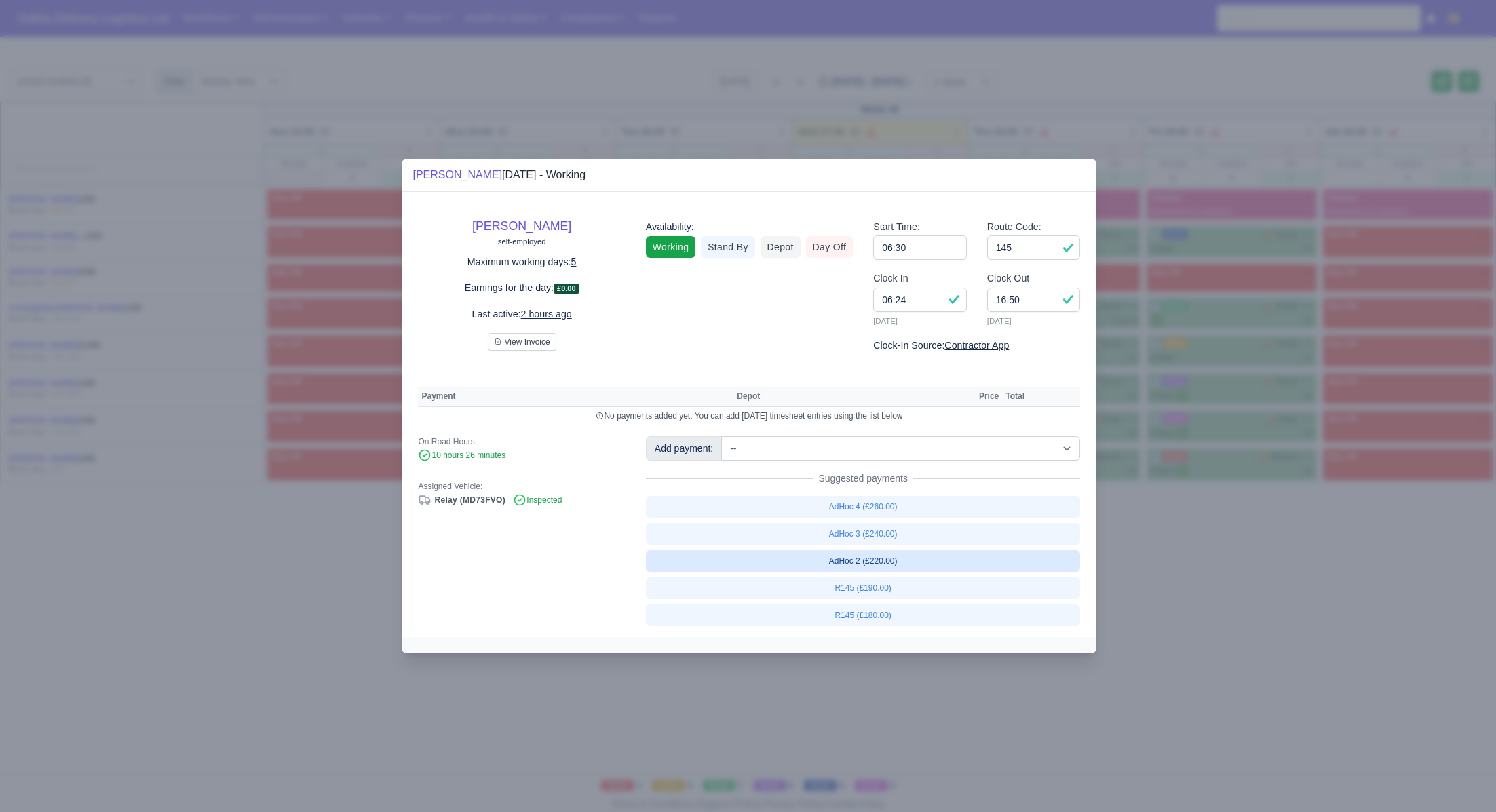
click at [887, 559] on link "AdHoc 2 (£220.00)" at bounding box center [863, 561] width 435 height 22
select select "1"
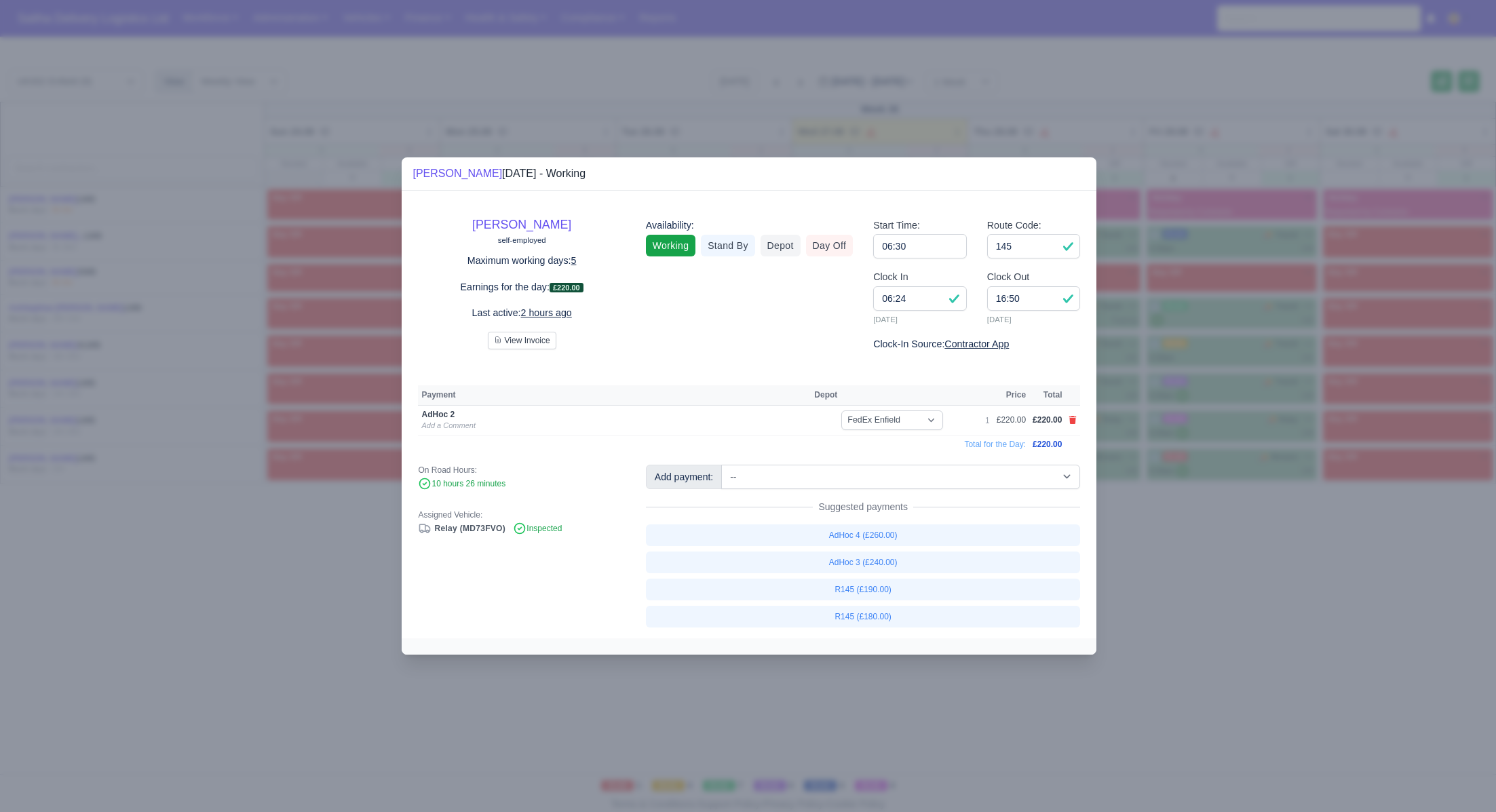
drag, startPoint x: 1238, startPoint y: 608, endPoint x: 1200, endPoint y: 580, distance: 47.2
click at [1238, 608] on div at bounding box center [748, 406] width 1496 height 812
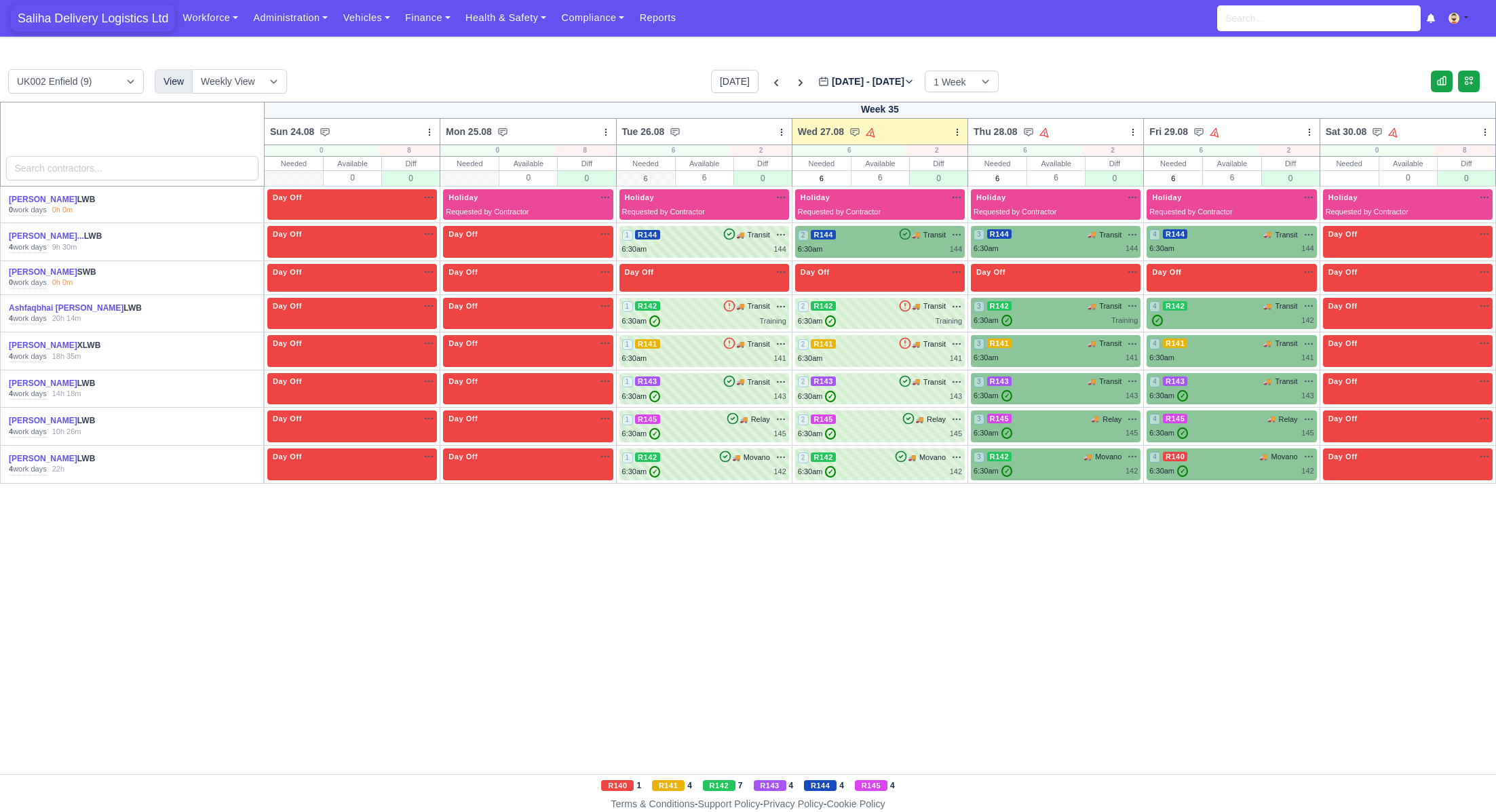
click at [85, 26] on span "Saliha Delivery Logistics Ltd" at bounding box center [93, 19] width 164 height 27
drag, startPoint x: 85, startPoint y: 14, endPoint x: 226, endPoint y: 63, distance: 149.3
click at [85, 14] on span "Saliha Delivery Logistics Ltd" at bounding box center [93, 19] width 164 height 27
click at [834, 255] on div "2 R144 🚚" at bounding box center [880, 242] width 170 height 32
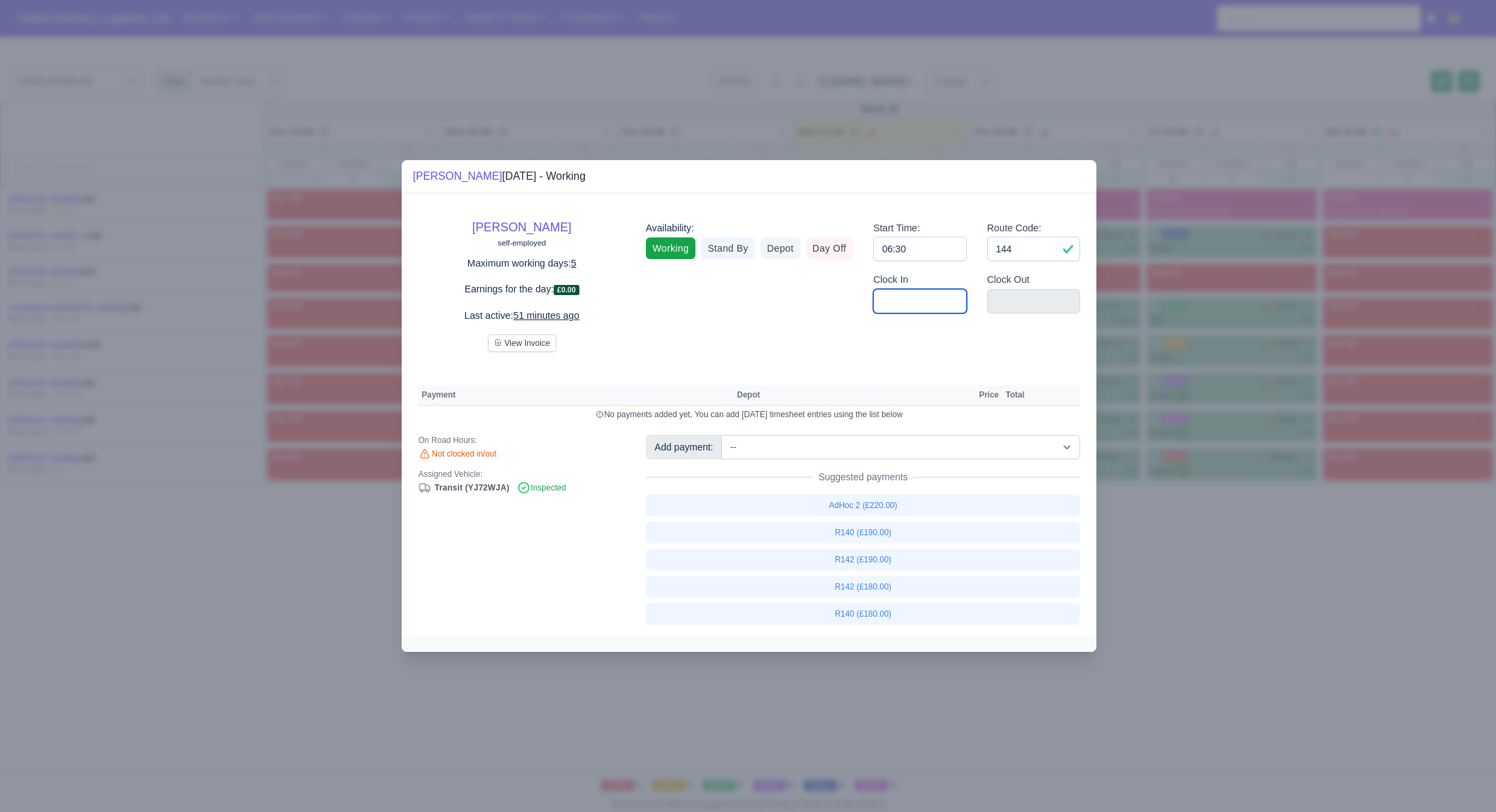
click at [935, 308] on input "Clock In" at bounding box center [920, 301] width 94 height 25
type input "06:30"
click at [1024, 305] on input "Clock Out" at bounding box center [1034, 301] width 94 height 25
type input "17:00"
click at [838, 450] on select "-- Ad-Hoc 1 (AD-HO) Ad-Hoc 2 (AD-HO) Ad-Hoc 3 (AD-HO) Ad-Hoc 4 (AD-HO) Ad-Hoc 5…" at bounding box center [900, 447] width 359 height 25
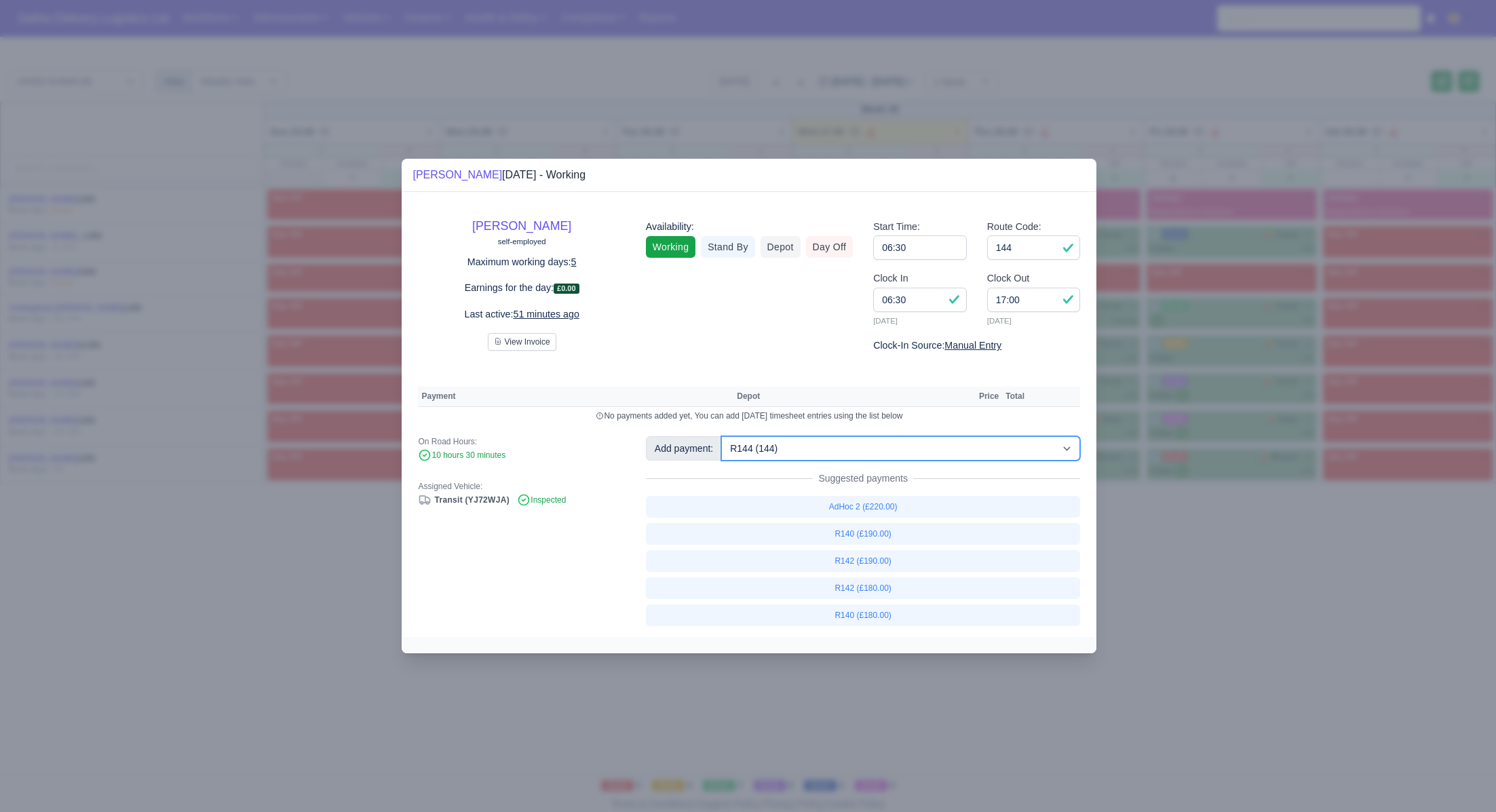
click at [723, 436] on select "-- Ad-Hoc 1 (AD-HO) Ad-Hoc 2 (AD-HO) Ad-Hoc 3 (AD-HO) Ad-Hoc 4 (AD-HO) Ad-Hoc 5…" at bounding box center [900, 448] width 359 height 25
select select "1"
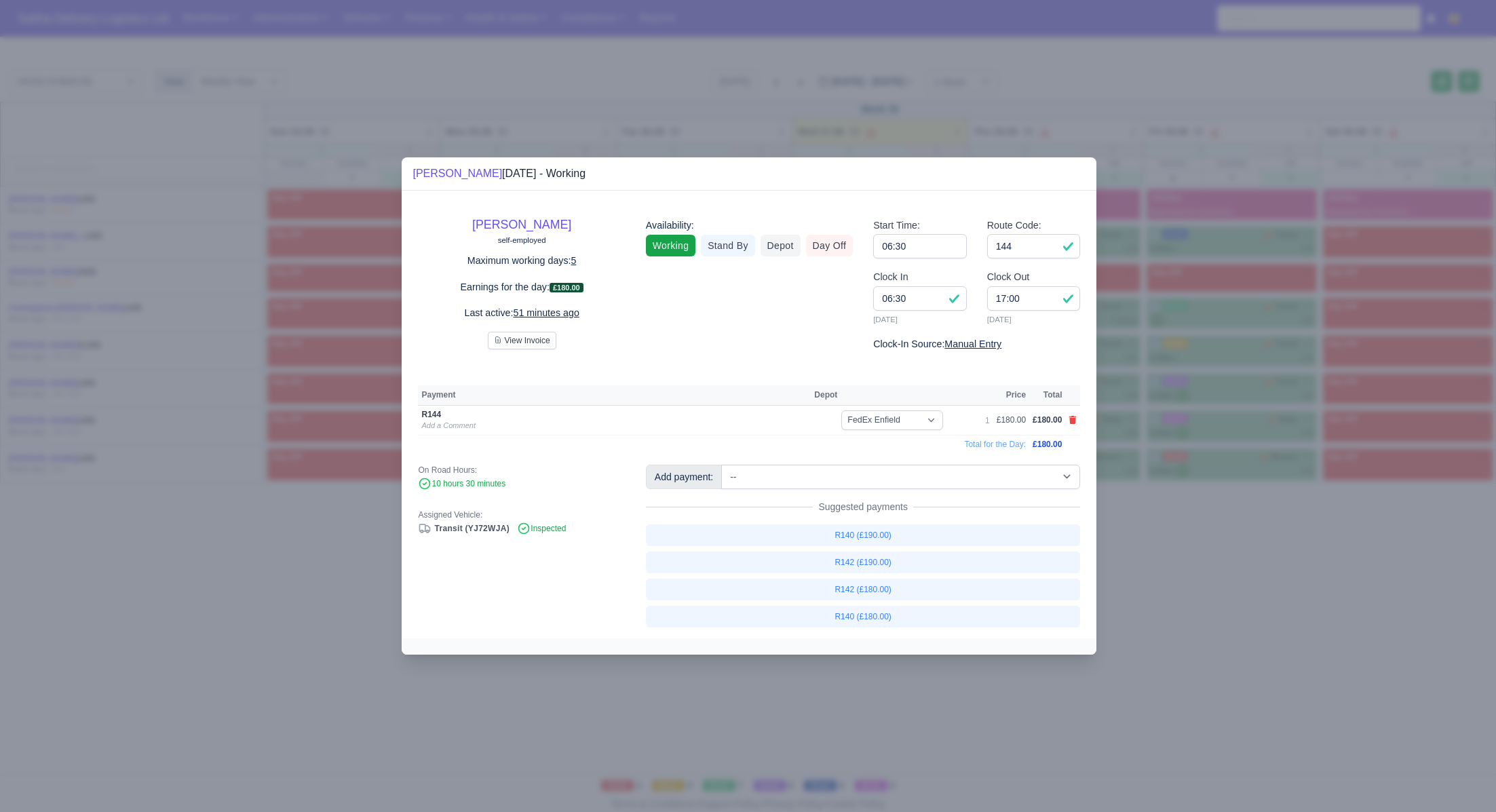
click at [1233, 664] on div at bounding box center [748, 406] width 1496 height 812
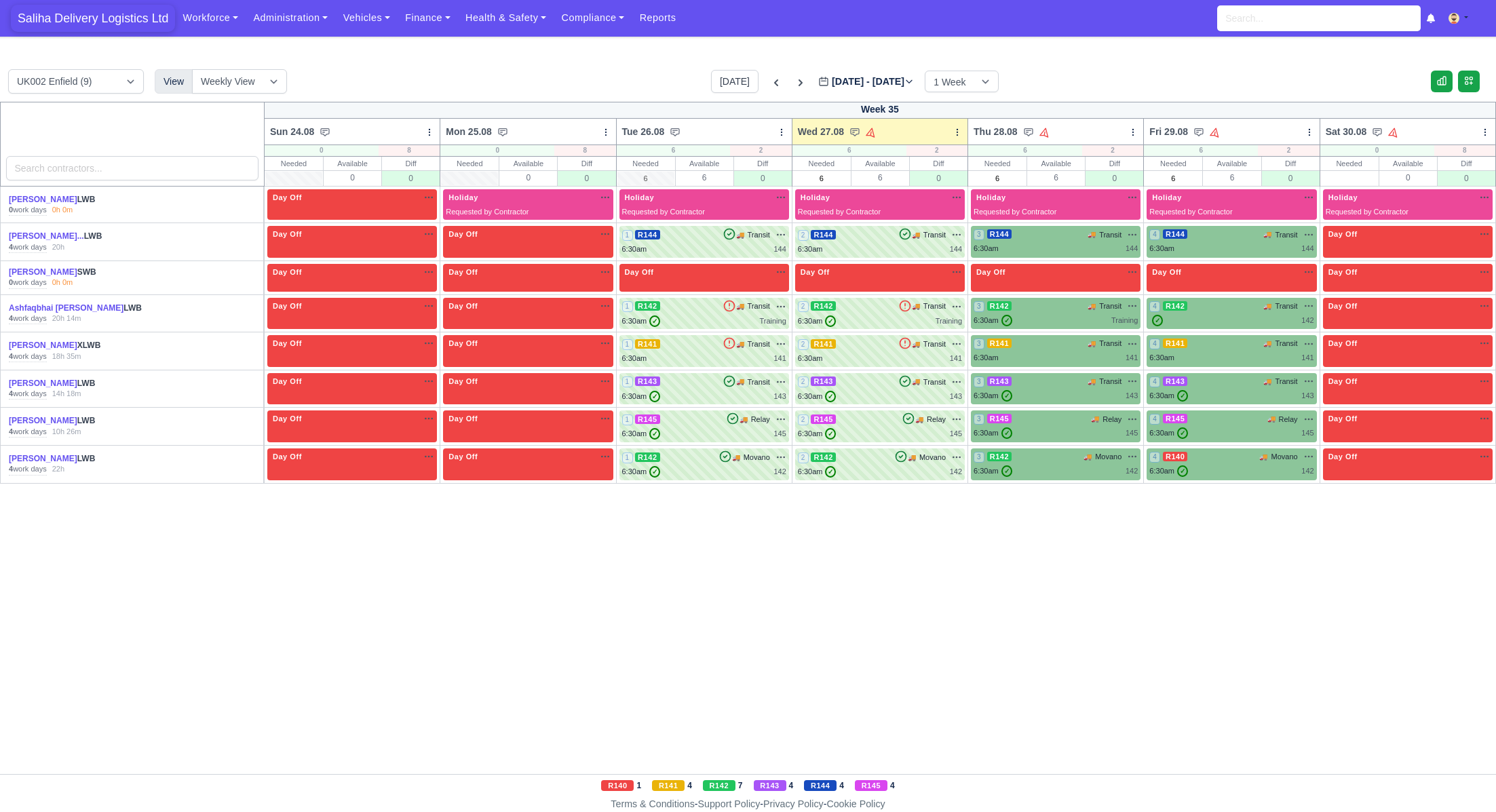
click at [95, 26] on span "Saliha Delivery Logistics Ltd" at bounding box center [93, 19] width 164 height 27
click at [85, 16] on span "Saliha Delivery Logistics Ltd" at bounding box center [93, 19] width 164 height 27
click at [875, 243] on div "2 R144 🚚 Transit" at bounding box center [880, 242] width 164 height 26
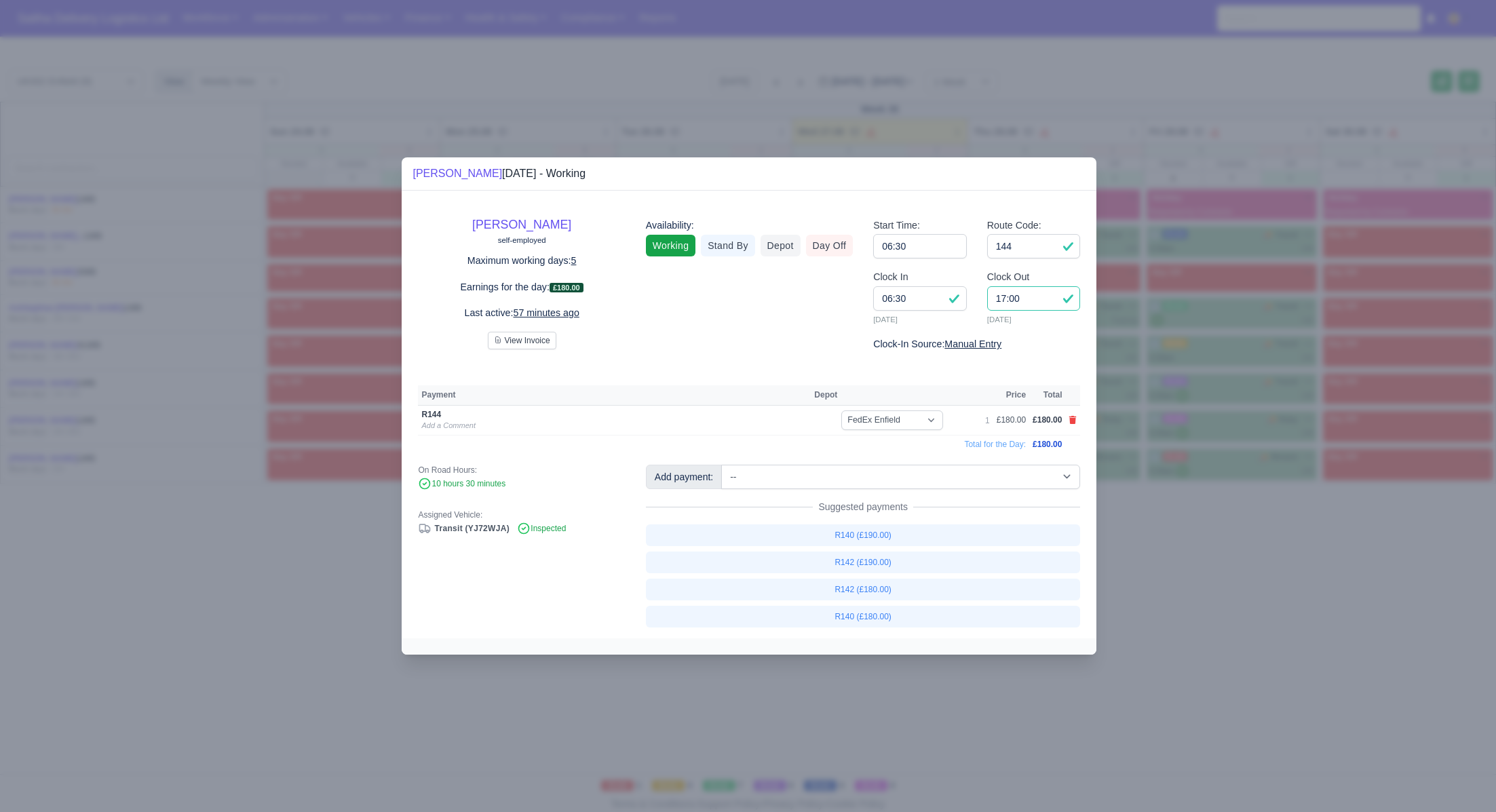
drag, startPoint x: 1029, startPoint y: 298, endPoint x: 985, endPoint y: 297, distance: 44.0
click at [985, 297] on div "Clock Out 17:00 [DATE]" at bounding box center [1034, 302] width 114 height 67
type input "16:50"
drag, startPoint x: 1198, startPoint y: 611, endPoint x: 1005, endPoint y: 489, distance: 228.3
click at [1193, 608] on div at bounding box center [748, 406] width 1496 height 812
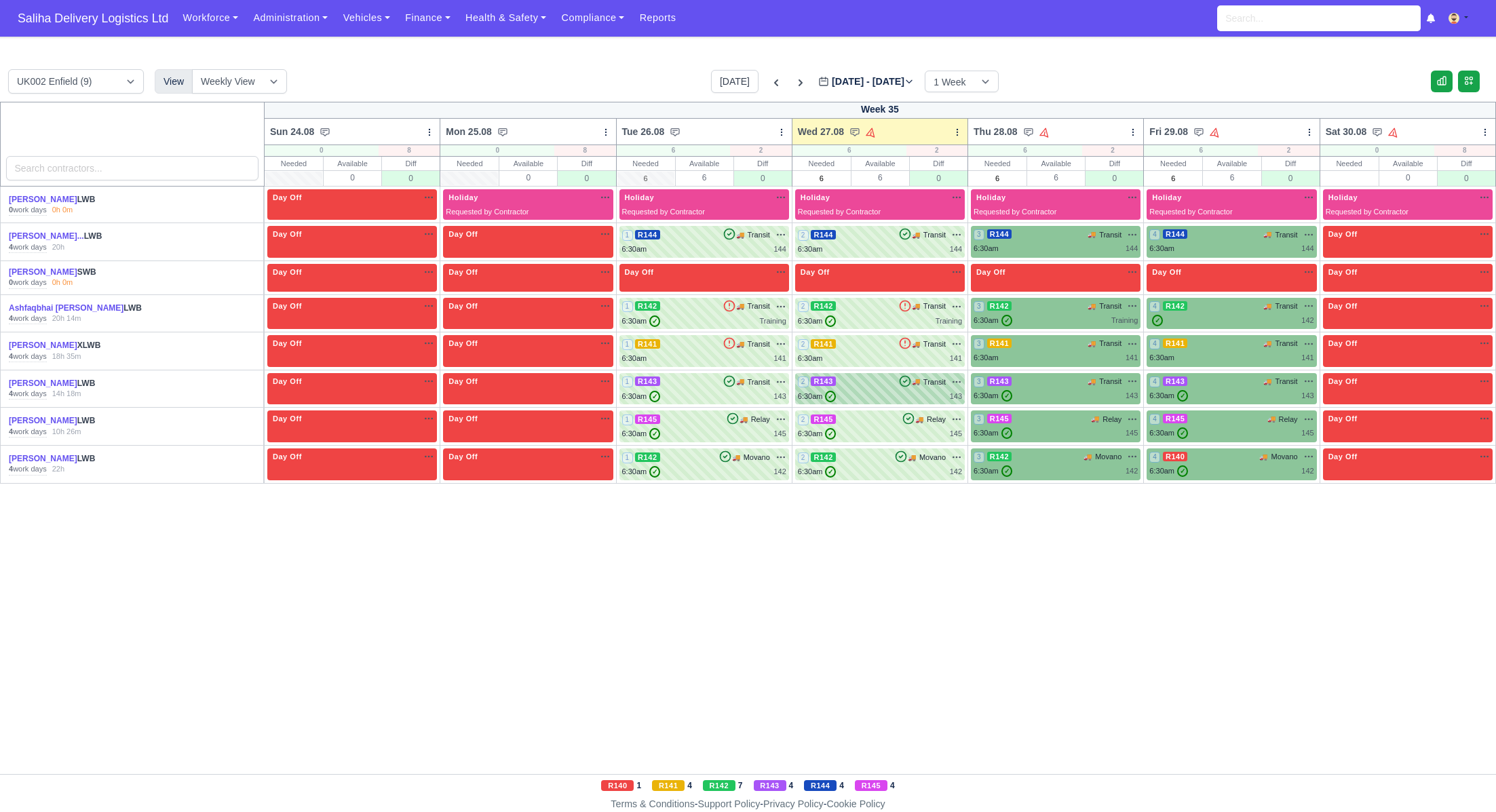
click at [883, 394] on div "6:30am ✓ 143" at bounding box center [880, 396] width 164 height 12
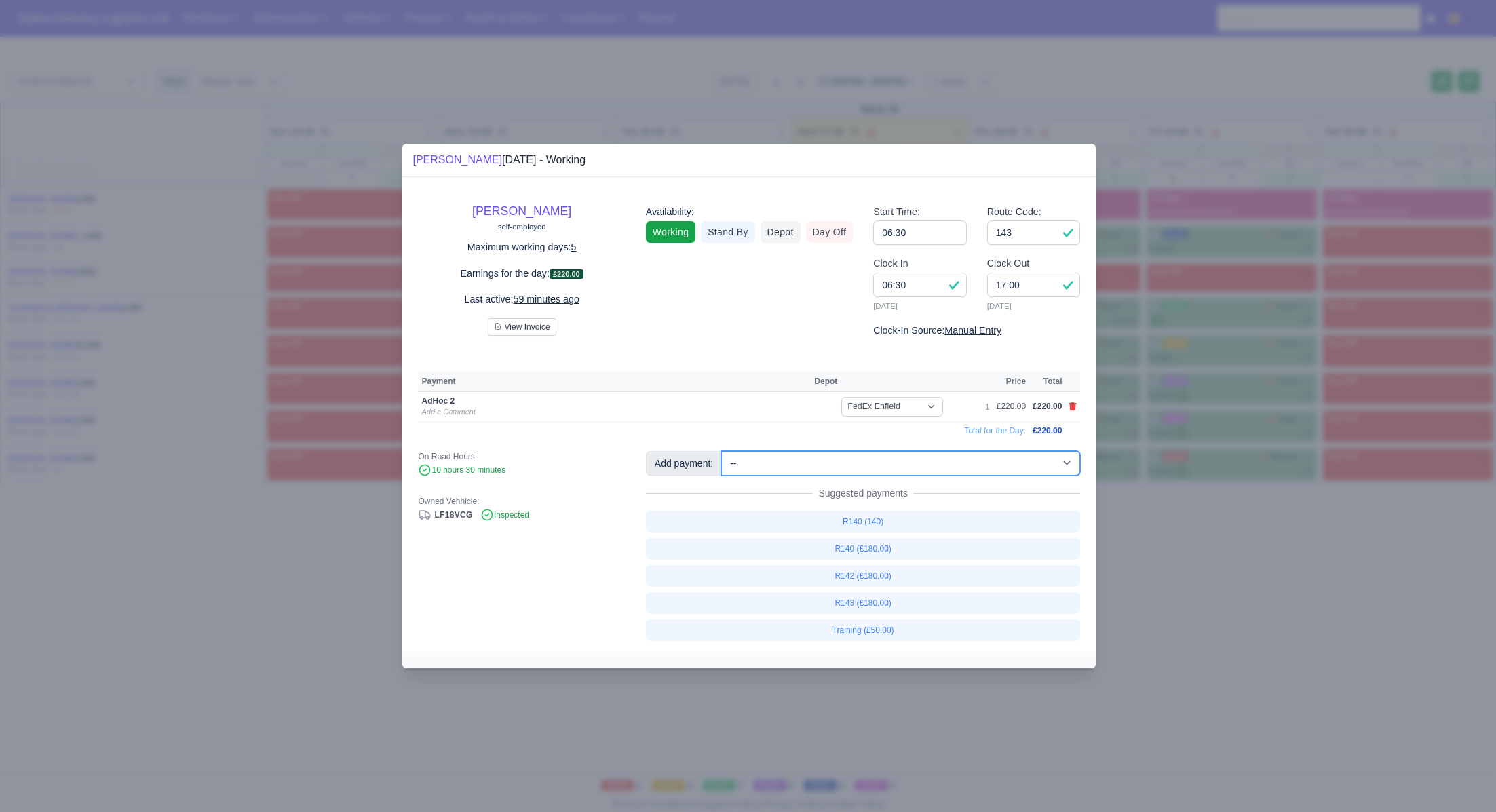
click at [879, 469] on select "-- Ad-Hoc 1 (AD-HO) Ad-Hoc 2 (AD-HO) Ad-Hoc 3 (AD-HO) Ad-Hoc 4 (AD-HO) Ad-Hoc 5…" at bounding box center [900, 463] width 359 height 25
select select "134"
click at [723, 451] on select "-- Ad-Hoc 1 (AD-HO) Ad-Hoc 2 (AD-HO) Ad-Hoc 3 (AD-HO) Ad-Hoc 4 (AD-HO) Ad-Hoc 5…" at bounding box center [900, 463] width 359 height 25
select select
click at [830, 456] on select "-- Ad-Hoc 1 (AD-HO) Ad-Hoc 2 (AD-HO) Ad-Hoc 3 (AD-HO) Ad-Hoc 4 (AD-HO) Ad-Hoc 5…" at bounding box center [900, 463] width 359 height 25
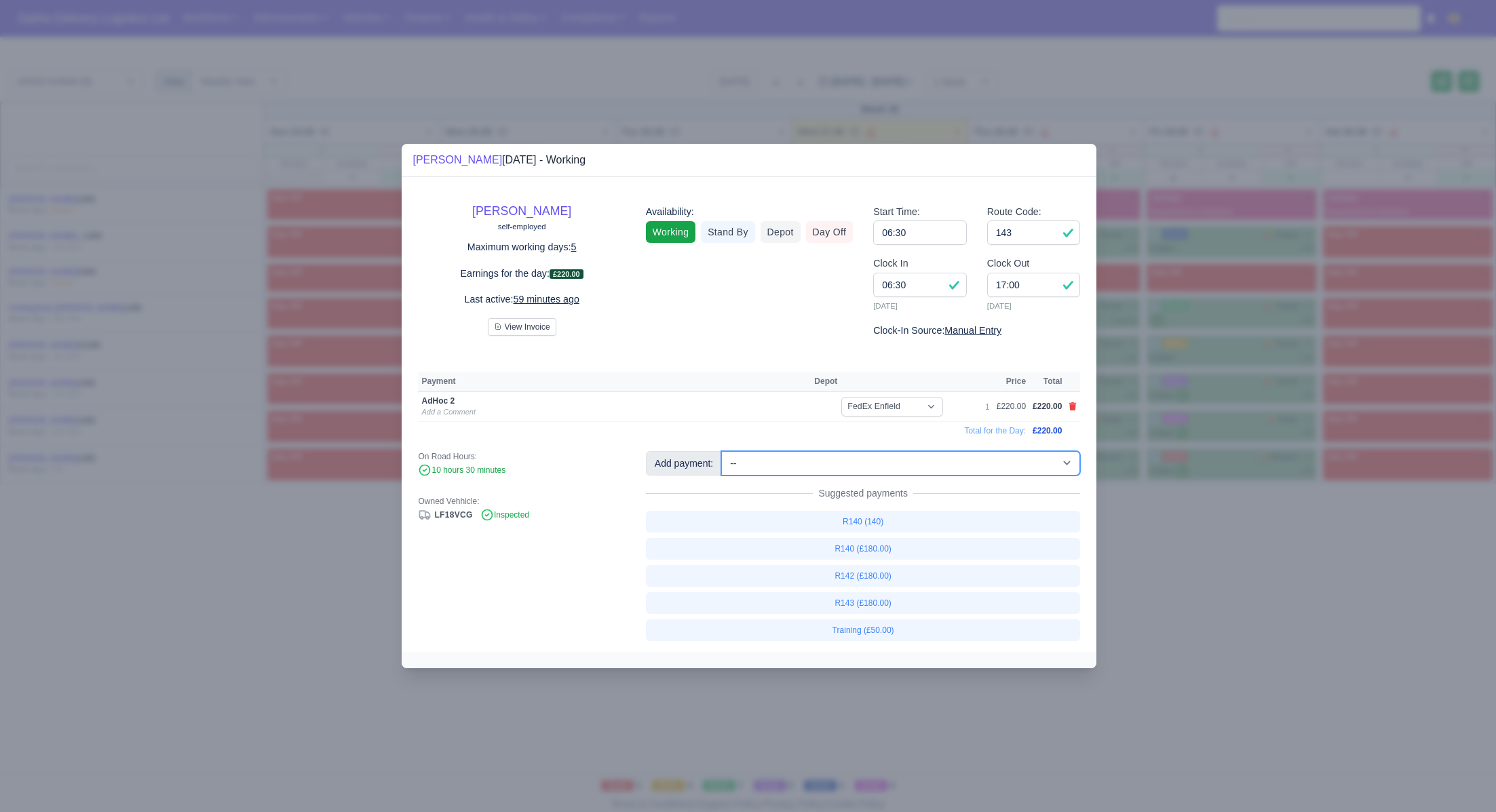
click at [723, 451] on select "-- Ad-Hoc 1 (AD-HO) Ad-Hoc 2 (AD-HO) Ad-Hoc 3 (AD-HO) Ad-Hoc 4 (AD-HO) Ad-Hoc 5…" at bounding box center [900, 463] width 359 height 25
select select "1"
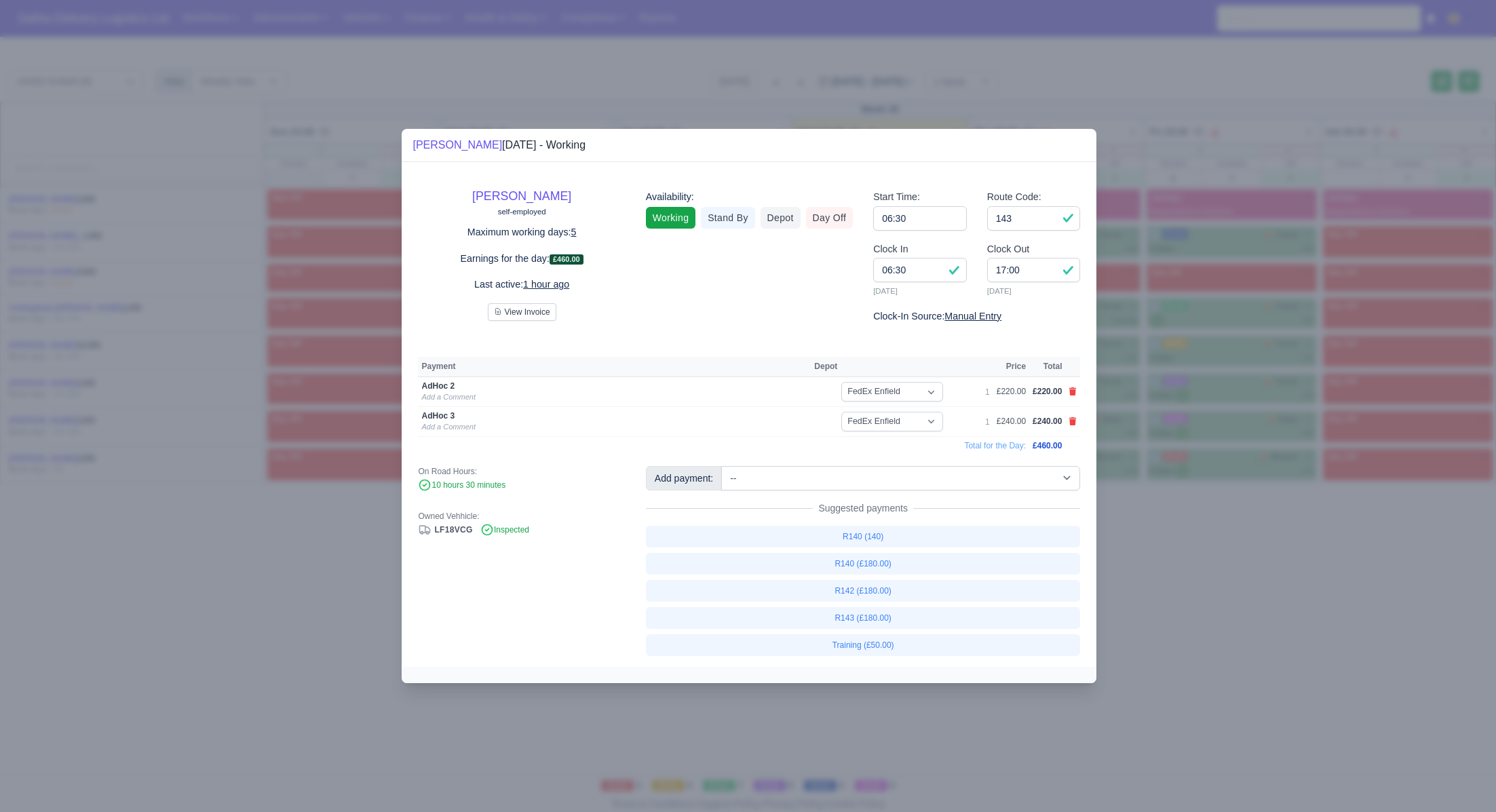
click at [1075, 397] on link at bounding box center [1073, 392] width 8 height 12
select select
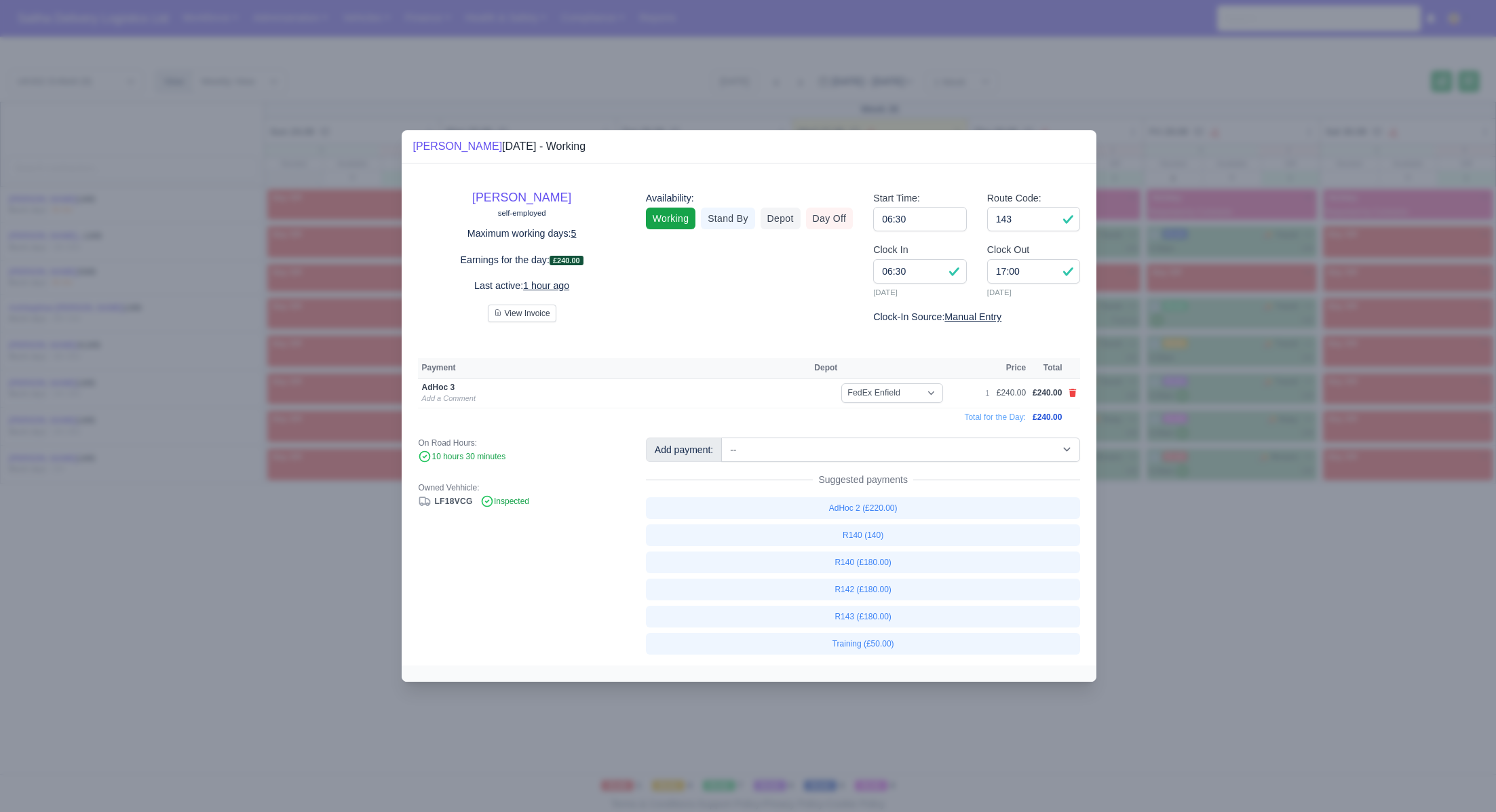
click at [1222, 608] on div at bounding box center [748, 406] width 1496 height 812
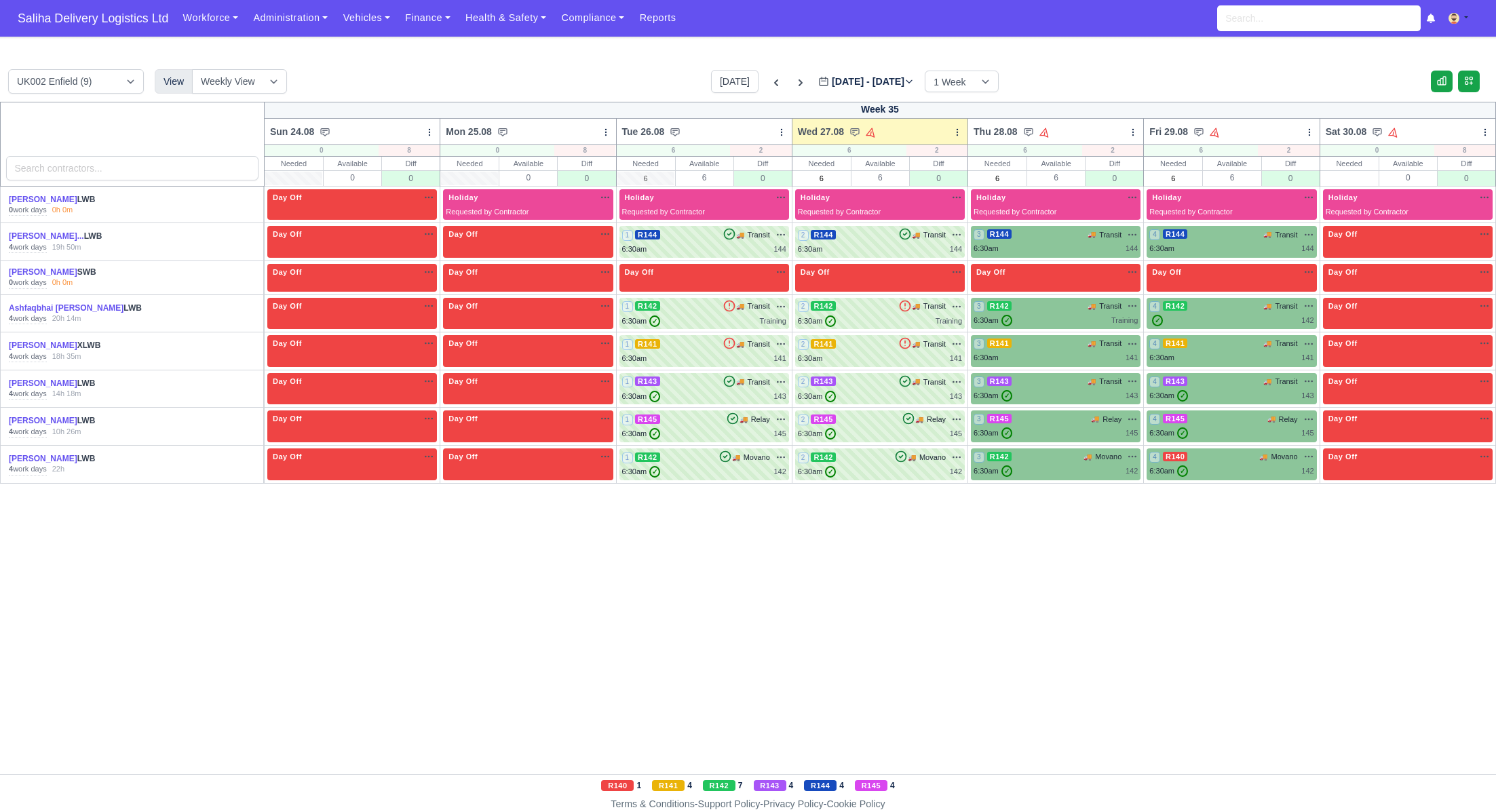
click at [83, 32] on nav "Saliha Delivery Logistics Ltd Workforce Manpower Expiring Documents Leave Reque…" at bounding box center [748, 18] width 1496 height 36
click at [840, 424] on div "2 R145 🚚 Relay" at bounding box center [880, 419] width 164 height 12
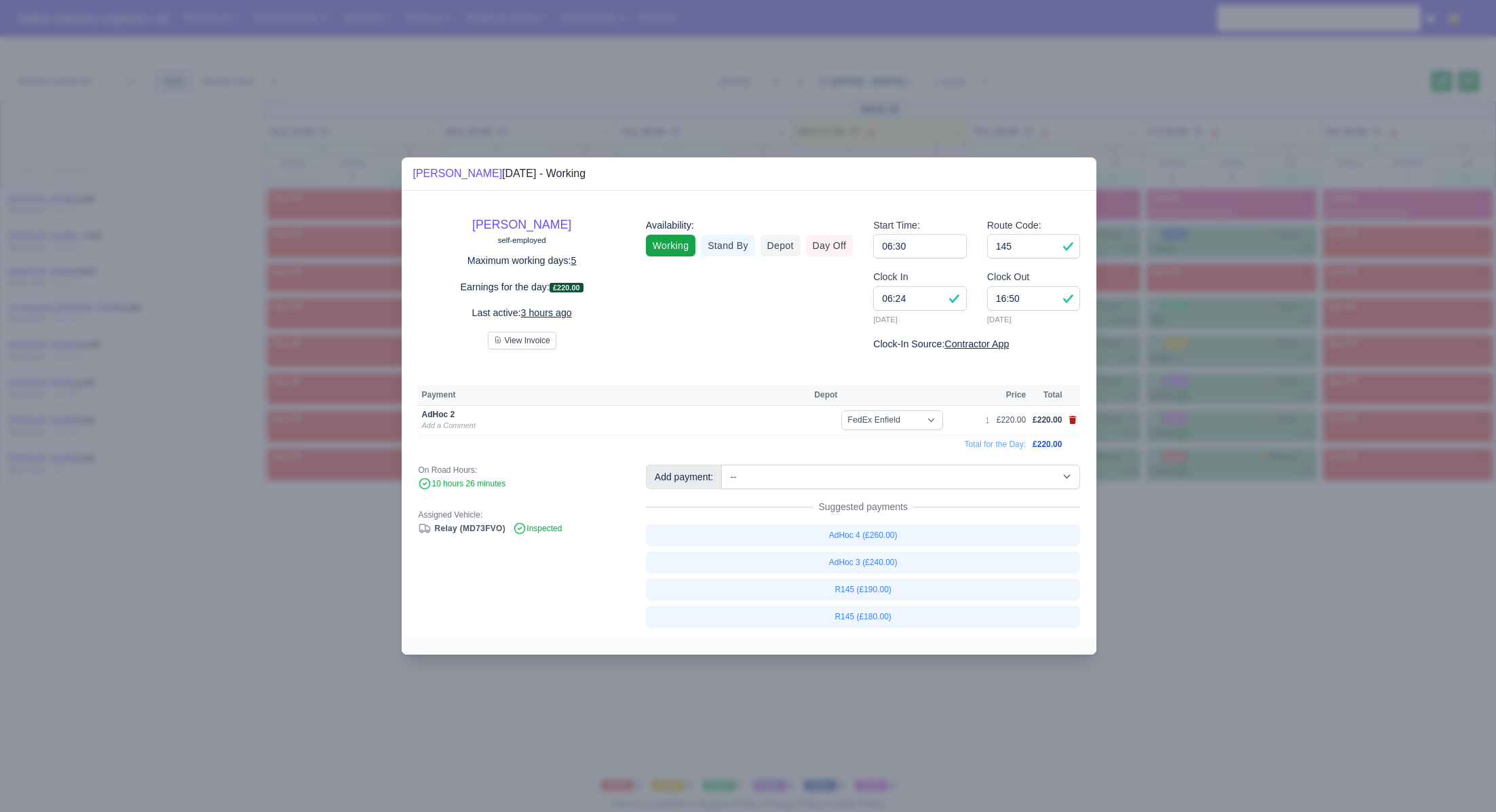
click at [1073, 421] on icon at bounding box center [1073, 420] width 8 height 8
select select
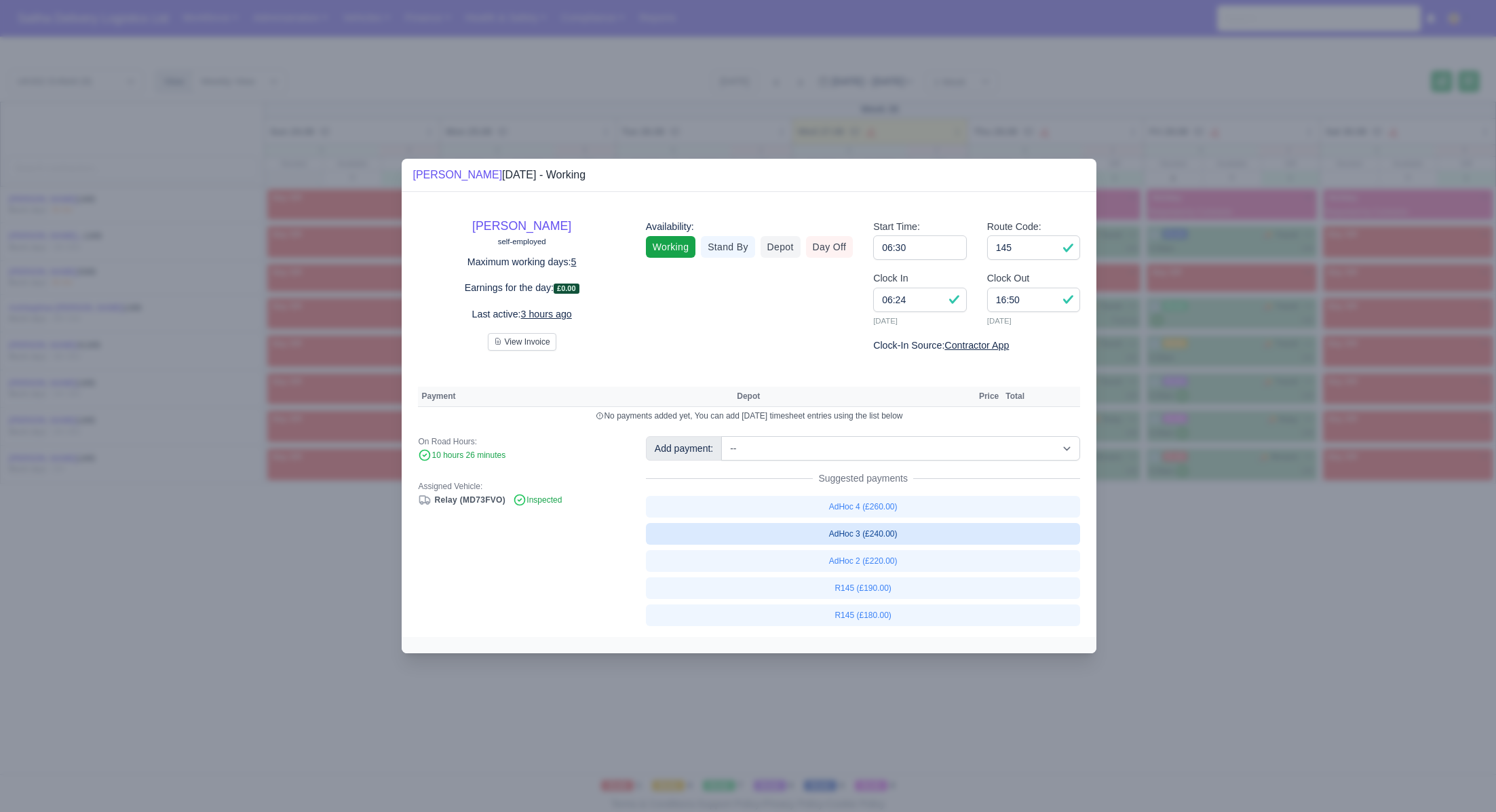
click at [867, 534] on link "AdHoc 3 (£240.00)" at bounding box center [863, 534] width 435 height 22
select select "1"
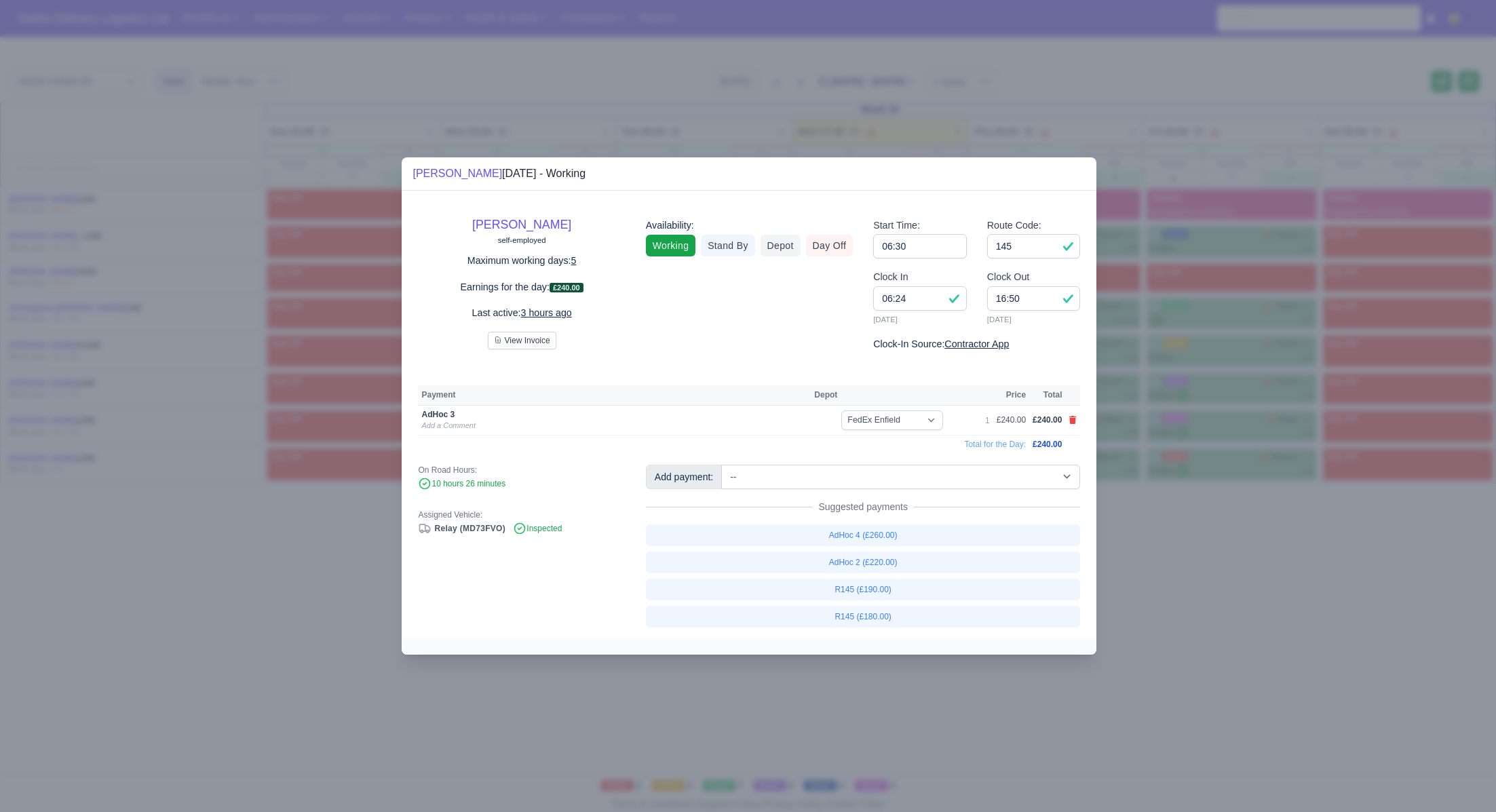
click at [1243, 562] on div at bounding box center [748, 406] width 1496 height 812
